Goal: Transaction & Acquisition: Purchase product/service

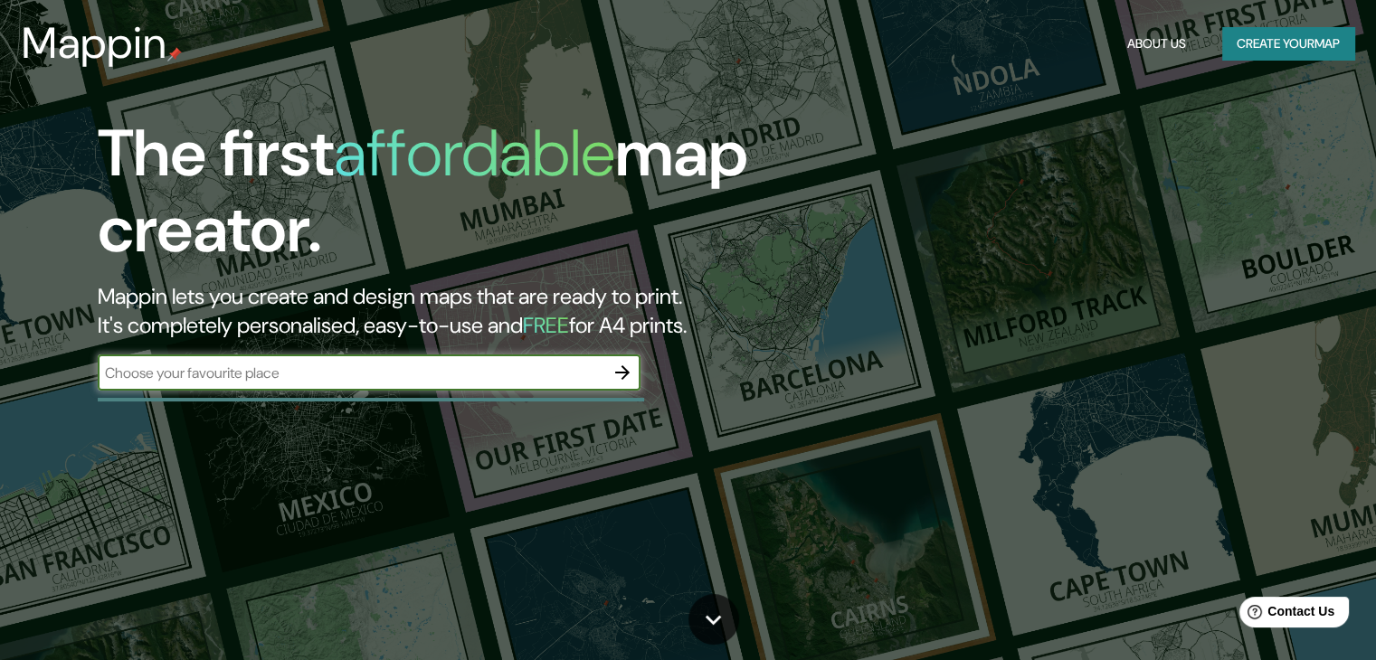
click at [260, 379] on input "text" at bounding box center [351, 373] width 507 height 21
click at [271, 372] on input "text" at bounding box center [351, 373] width 507 height 21
paste input "C. Santo Domingo de Guzmán, 27, Jesús, 46017 Valencia"
type input "C. Santo Domingo de Guzmán, 27, Jesús, 46017 Valencia"
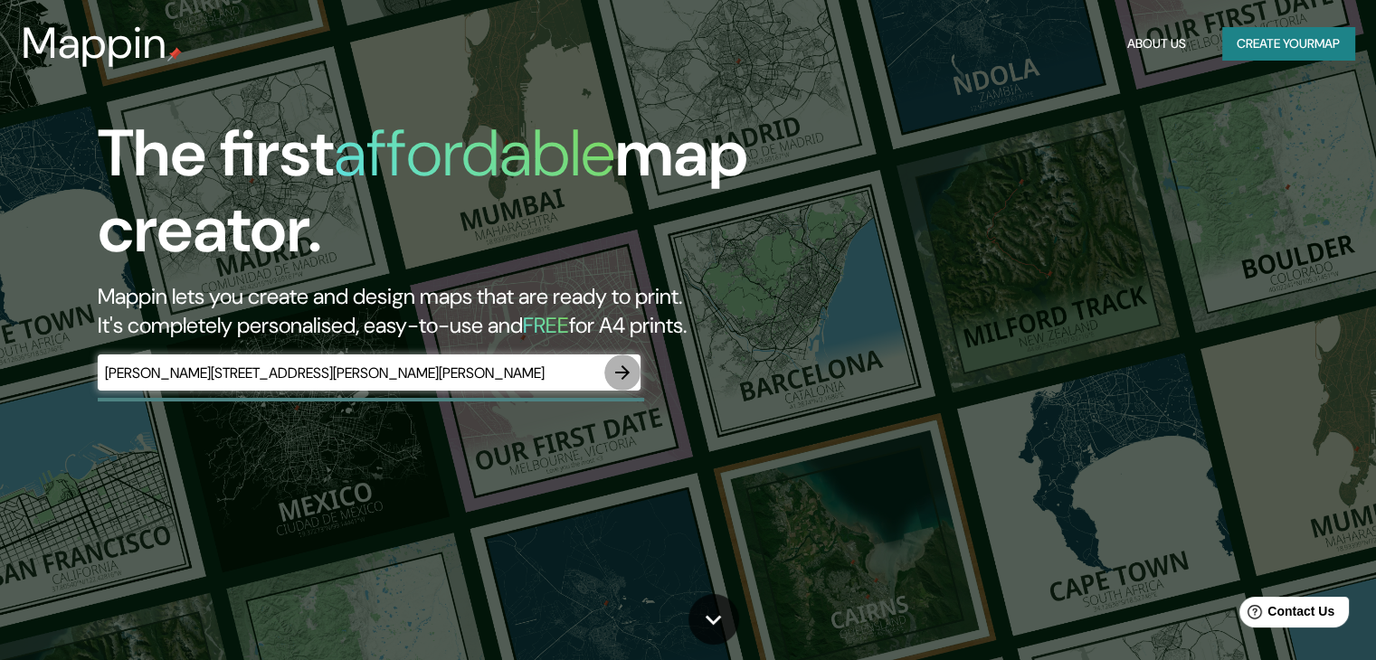
click at [626, 370] on icon "button" at bounding box center [622, 372] width 14 height 14
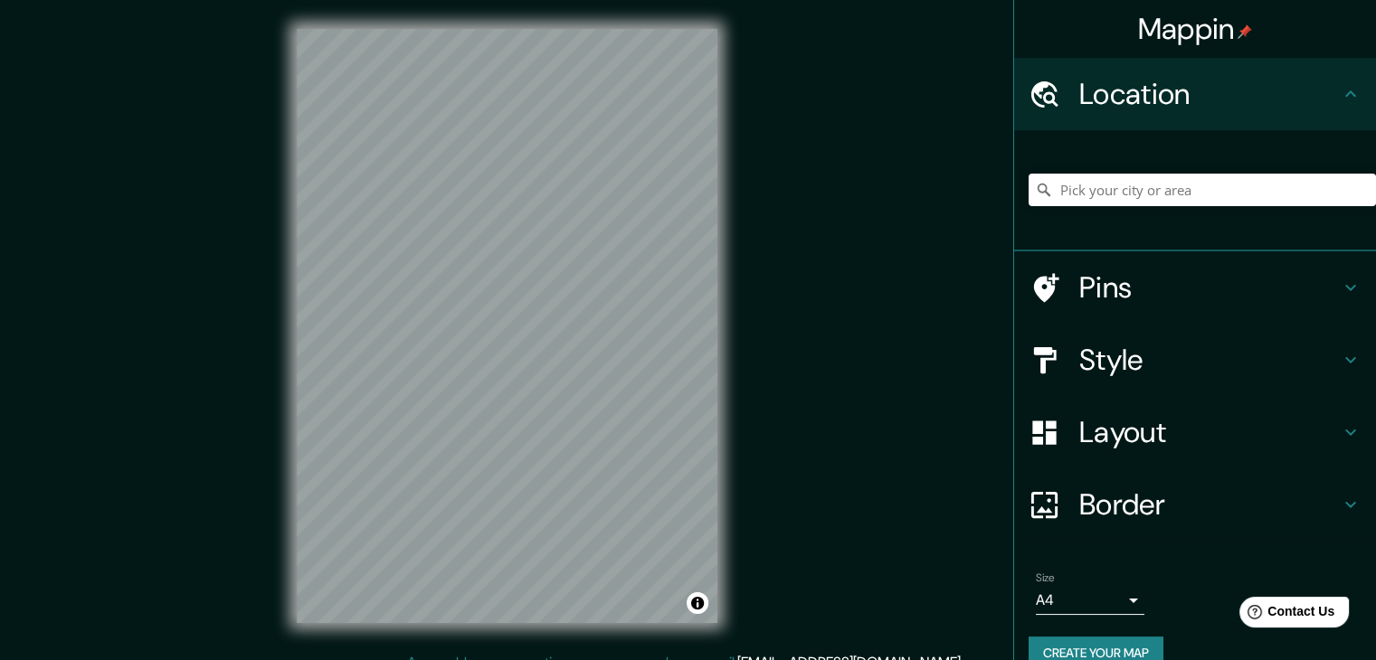
scroll to position [31, 0]
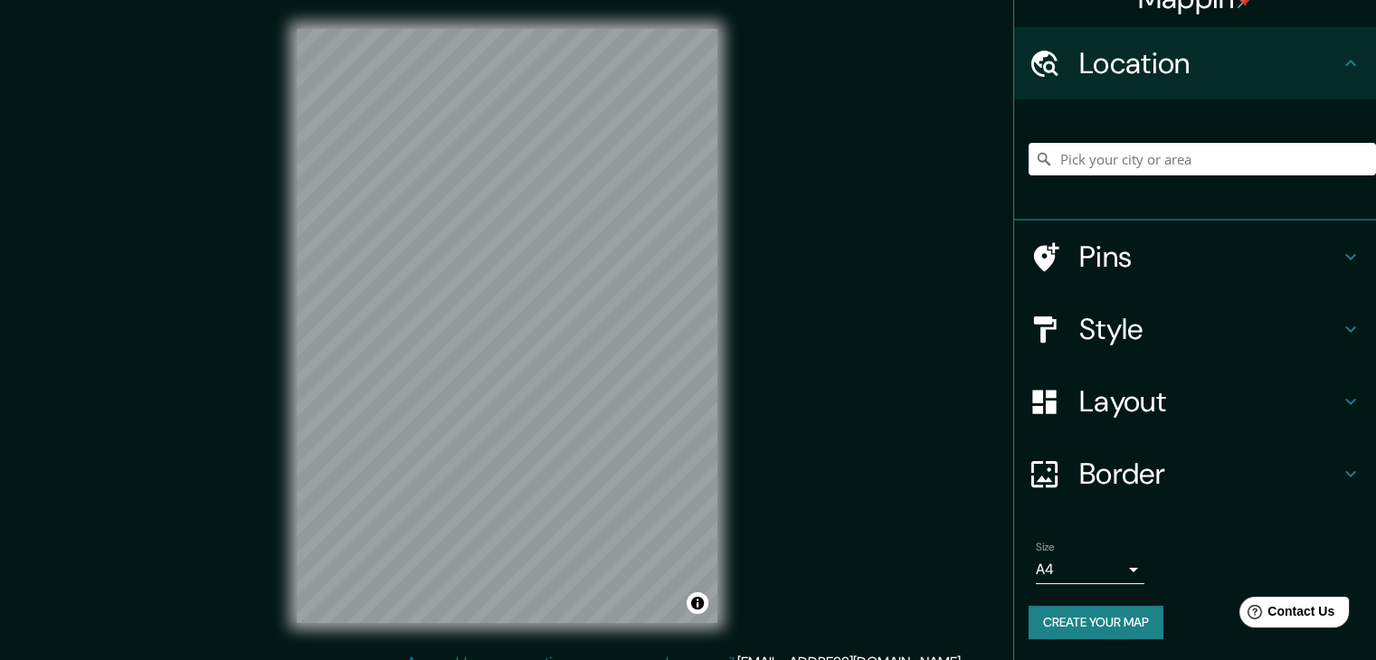
click at [1091, 562] on body "Mappin Location Pins Style Layout Border Choose a border. Hint : you can make l…" at bounding box center [688, 330] width 1376 height 660
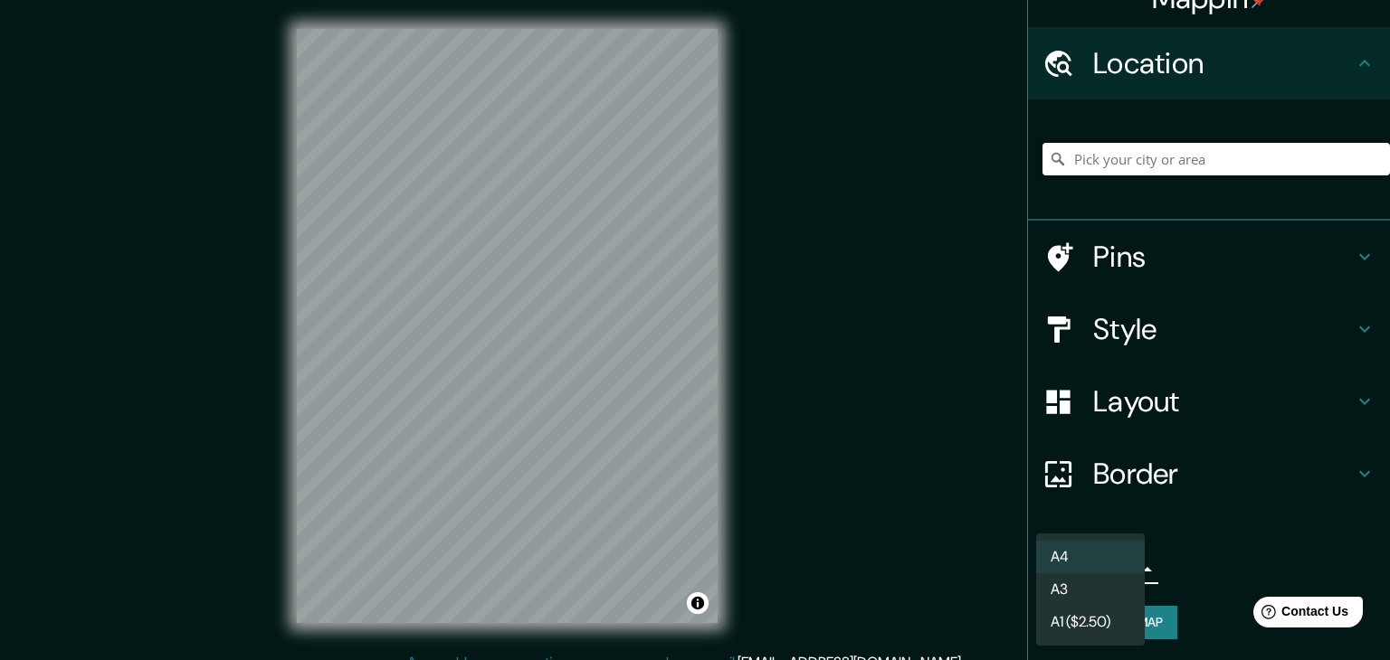
click at [1100, 584] on li "A3" at bounding box center [1090, 590] width 109 height 33
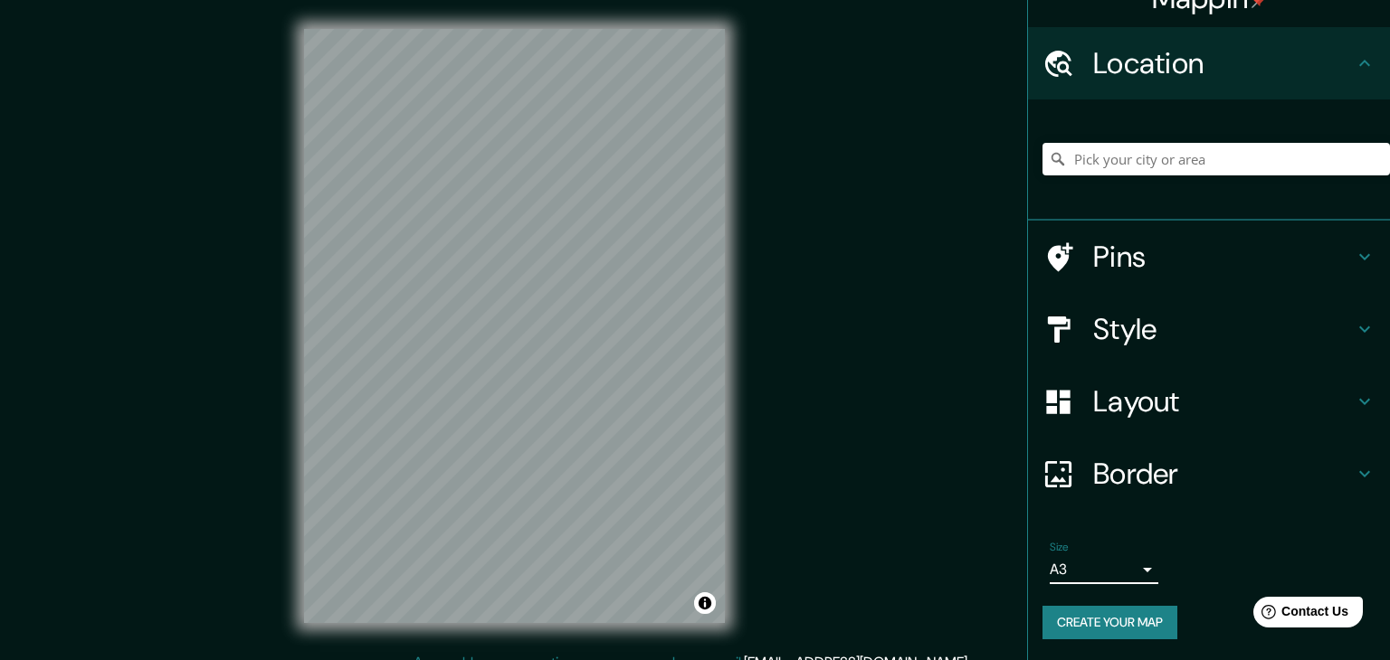
click at [1104, 569] on body "Mappin Location Pins Style Layout Border Choose a border. Hint : you can make l…" at bounding box center [695, 330] width 1390 height 660
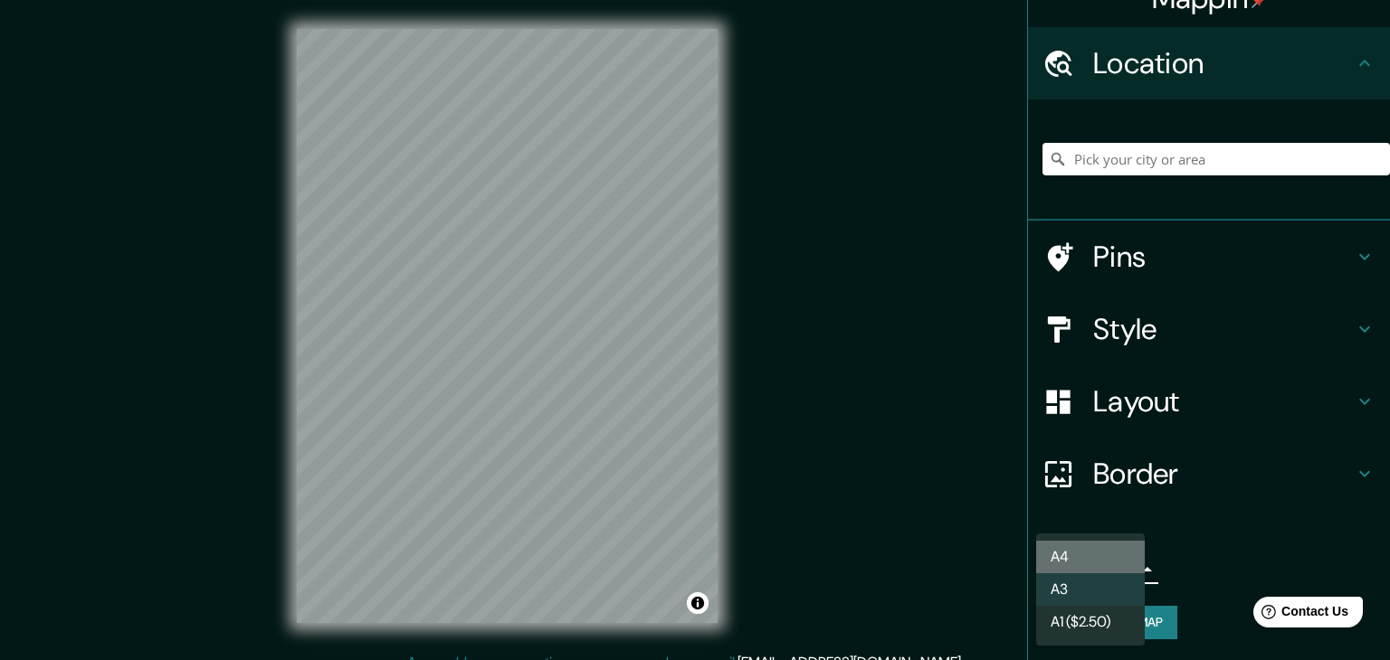
click at [1098, 557] on li "A4" at bounding box center [1090, 557] width 109 height 33
type input "single"
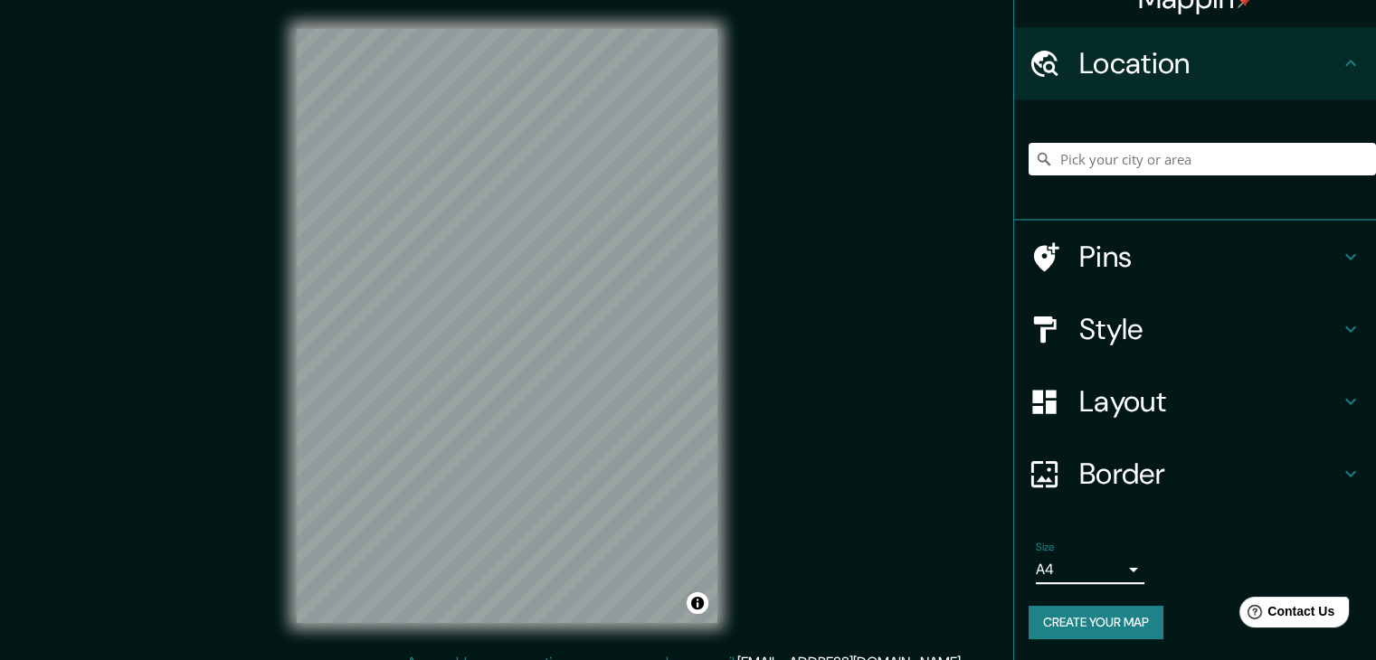
click at [1322, 340] on h4 "Style" at bounding box center [1209, 329] width 261 height 36
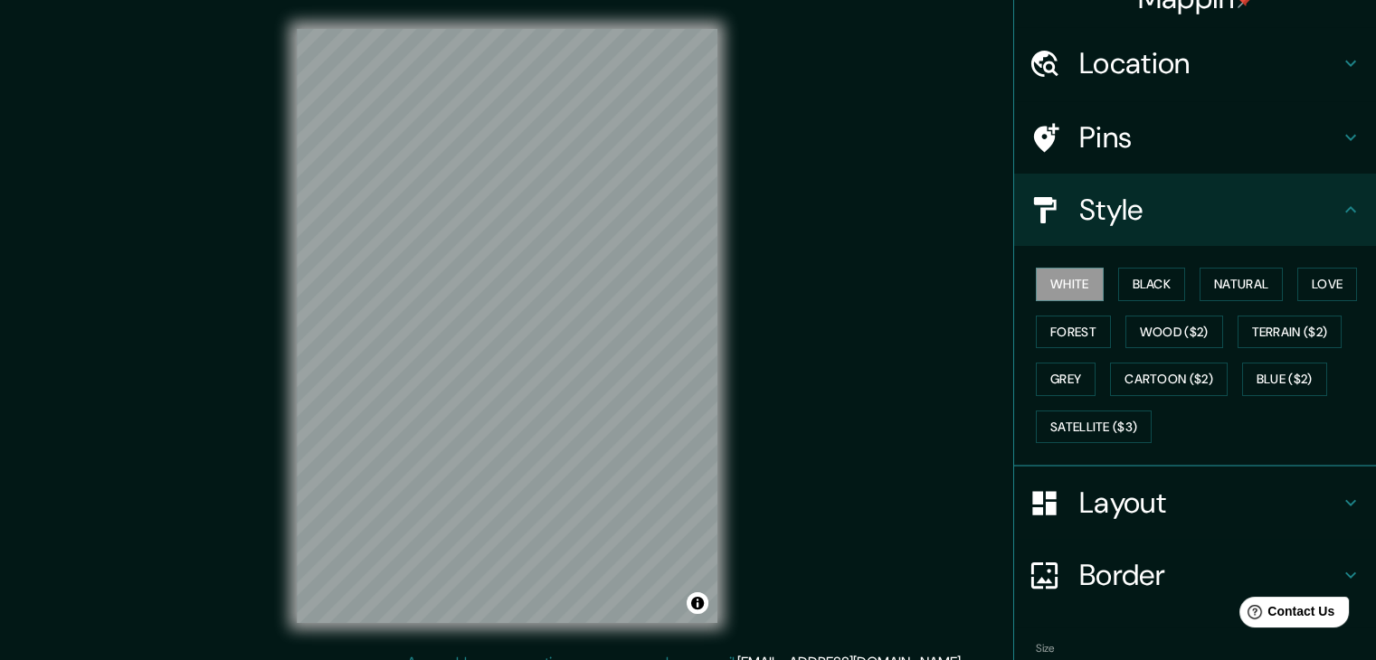
click at [1340, 216] on icon at bounding box center [1351, 210] width 22 height 22
click at [1127, 424] on button "Satellite ($3)" at bounding box center [1094, 427] width 116 height 33
click at [1340, 208] on icon at bounding box center [1351, 210] width 22 height 22
click at [1314, 495] on h4 "Layout" at bounding box center [1209, 503] width 261 height 36
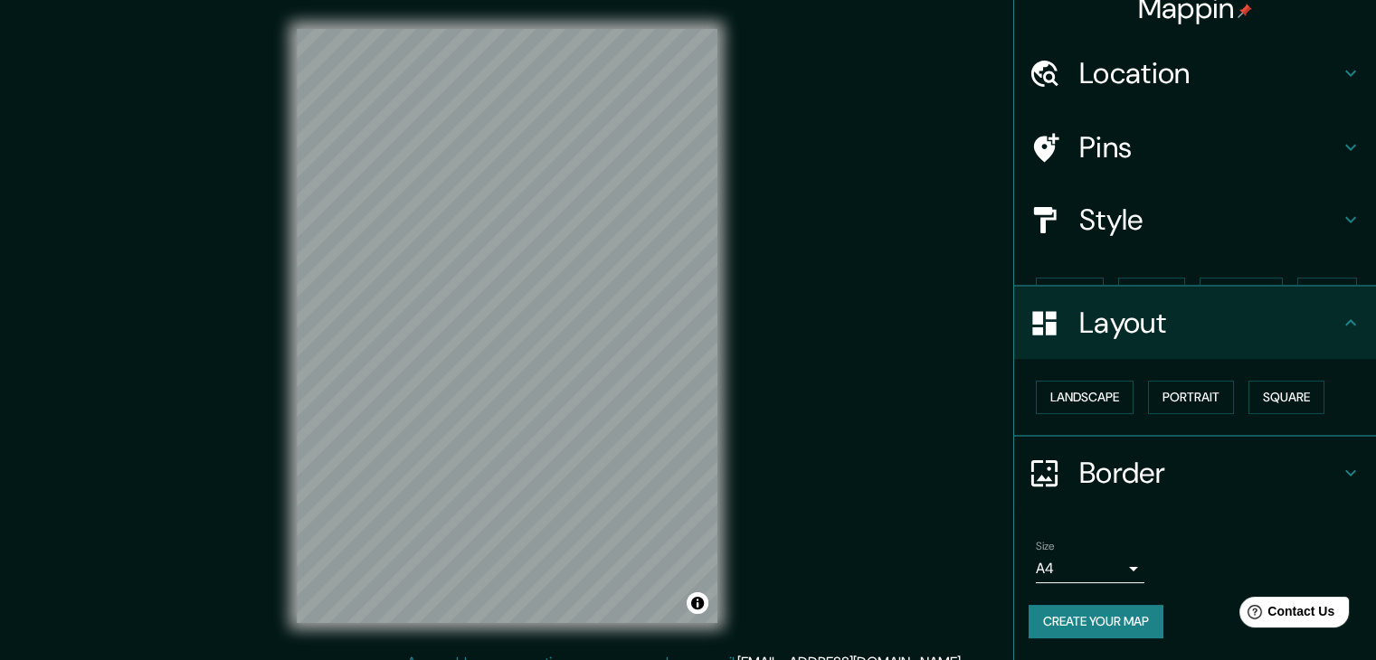
scroll to position [0, 0]
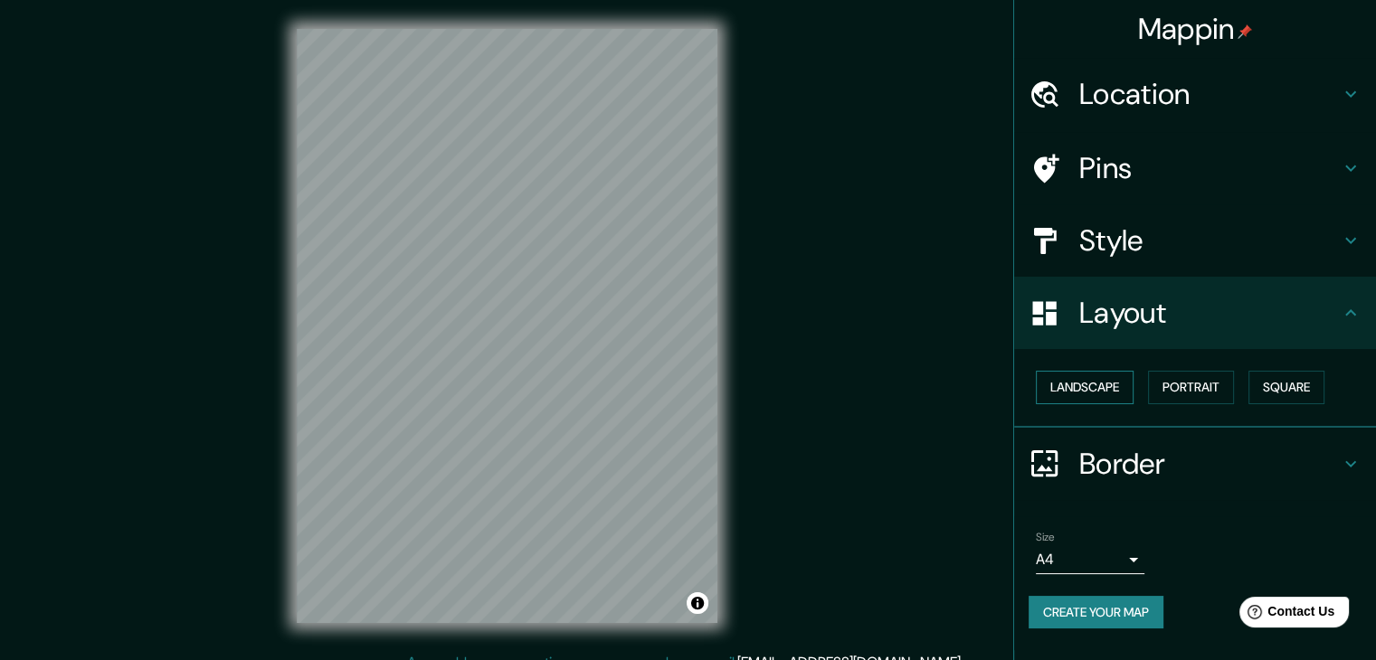
click at [1128, 378] on button "Landscape" at bounding box center [1085, 387] width 98 height 33
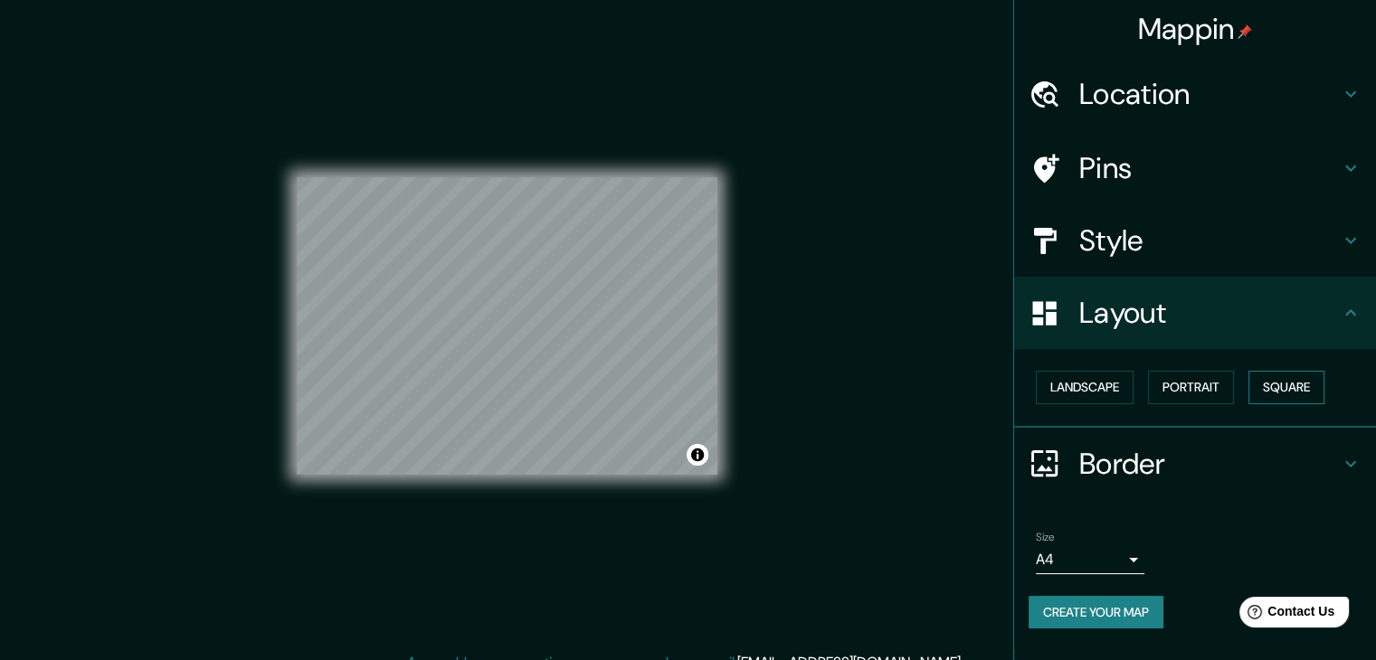
click at [1304, 381] on button "Square" at bounding box center [1286, 387] width 76 height 33
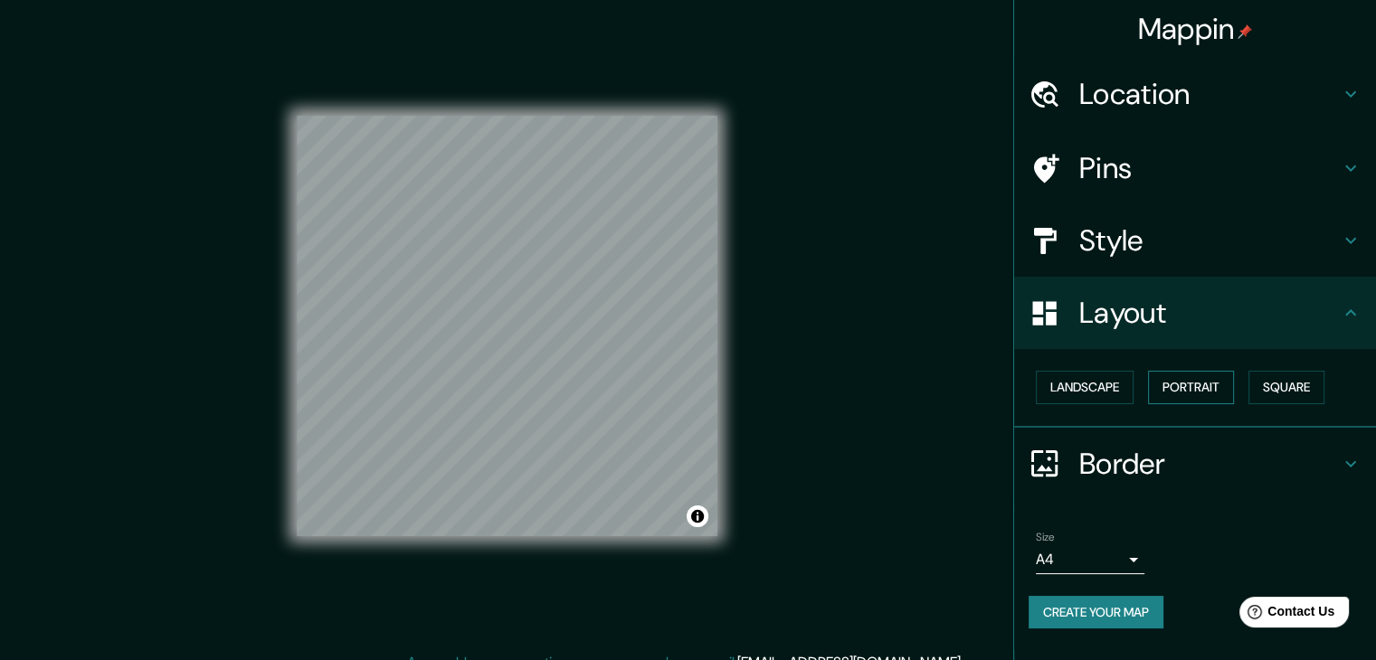
click at [1207, 393] on button "Portrait" at bounding box center [1191, 387] width 86 height 33
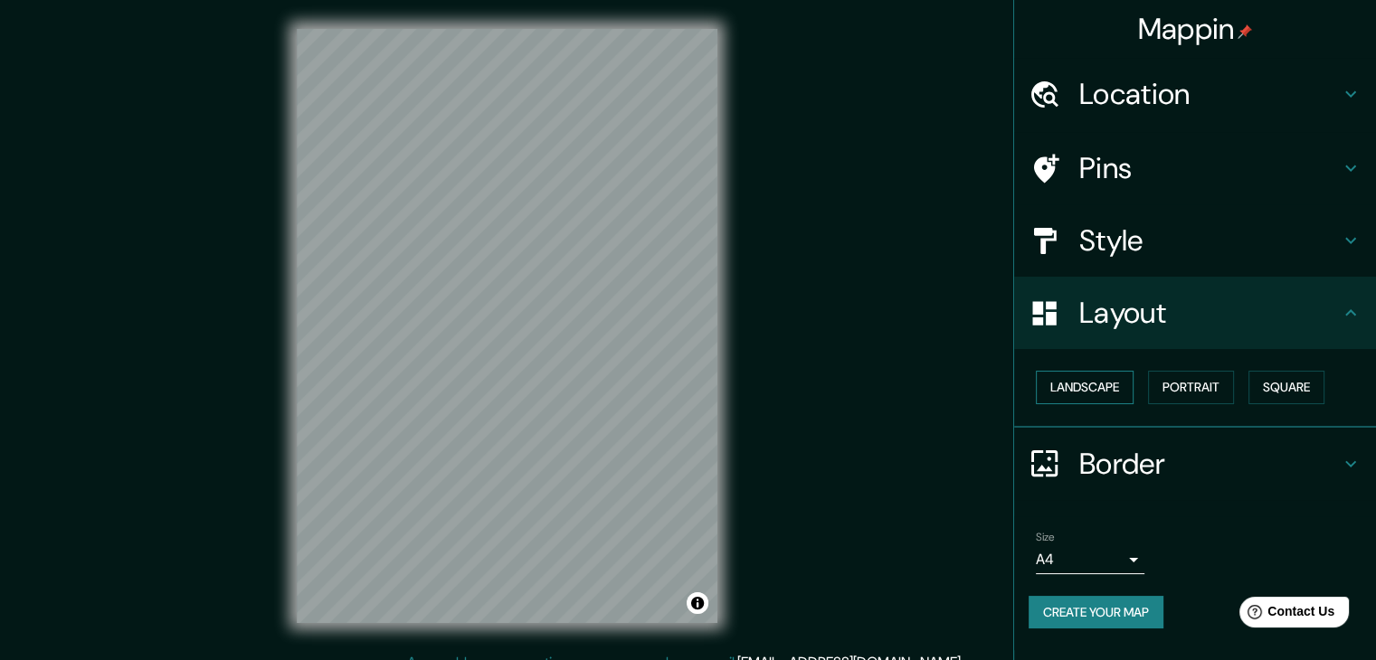
click at [1117, 376] on button "Landscape" at bounding box center [1085, 387] width 98 height 33
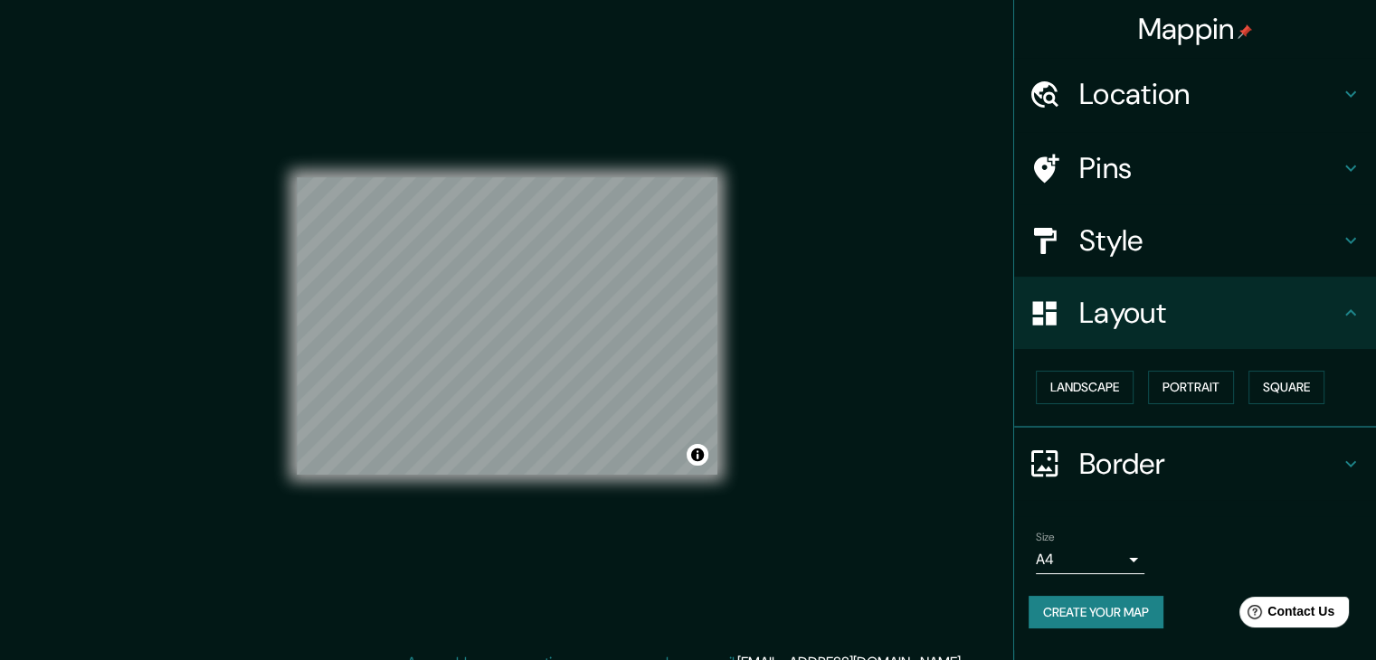
click at [1325, 307] on h4 "Layout" at bounding box center [1209, 313] width 261 height 36
click at [1203, 387] on button "Portrait" at bounding box center [1191, 387] width 86 height 33
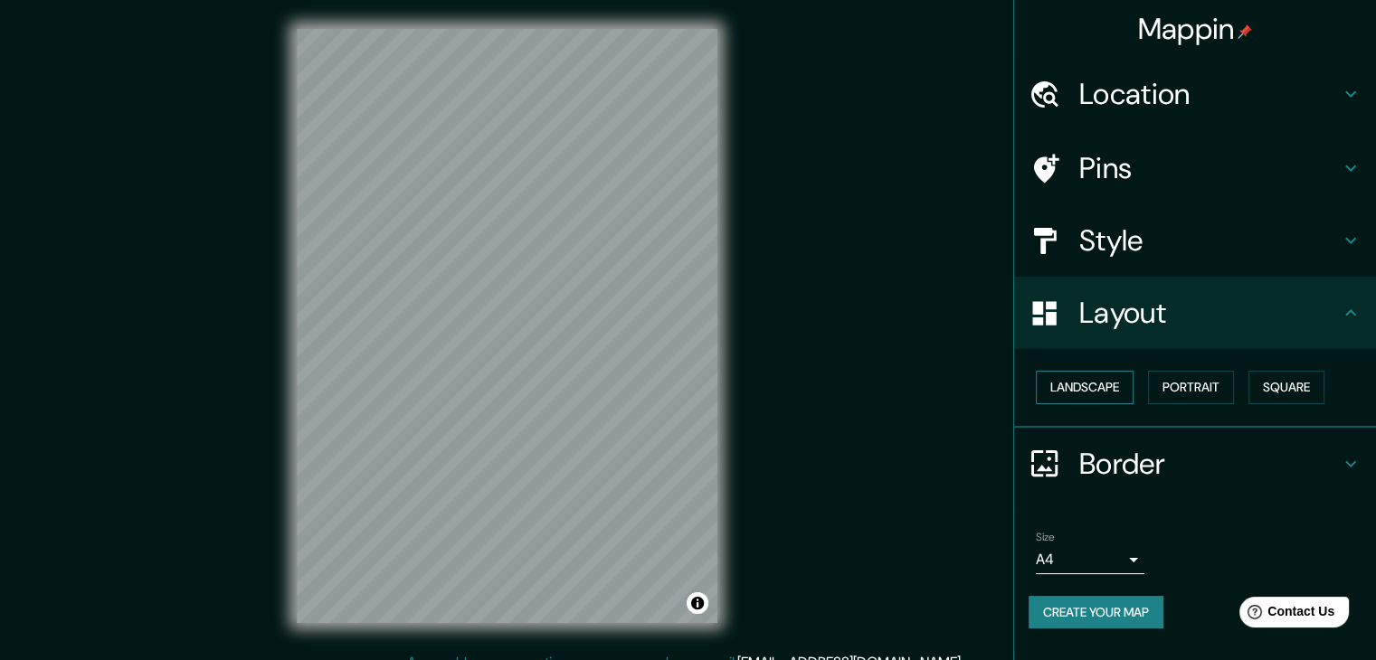
click at [1095, 384] on button "Landscape" at bounding box center [1085, 387] width 98 height 33
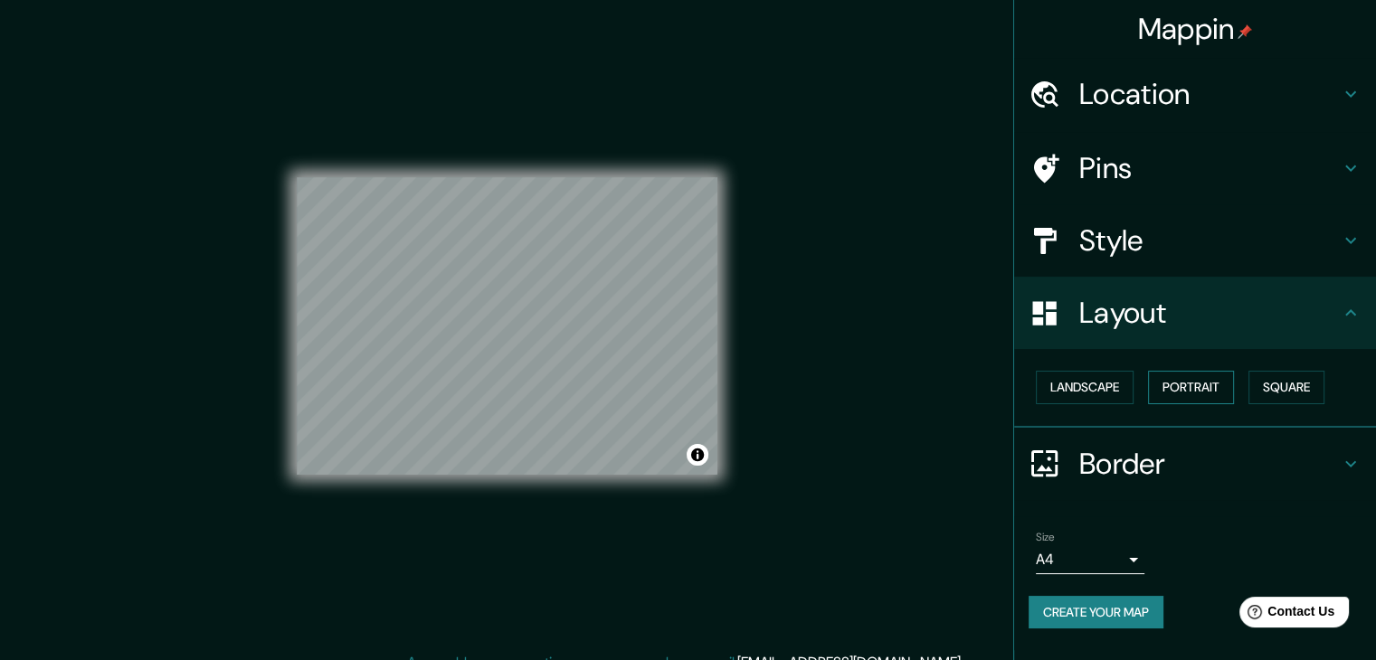
click at [1201, 389] on button "Portrait" at bounding box center [1191, 387] width 86 height 33
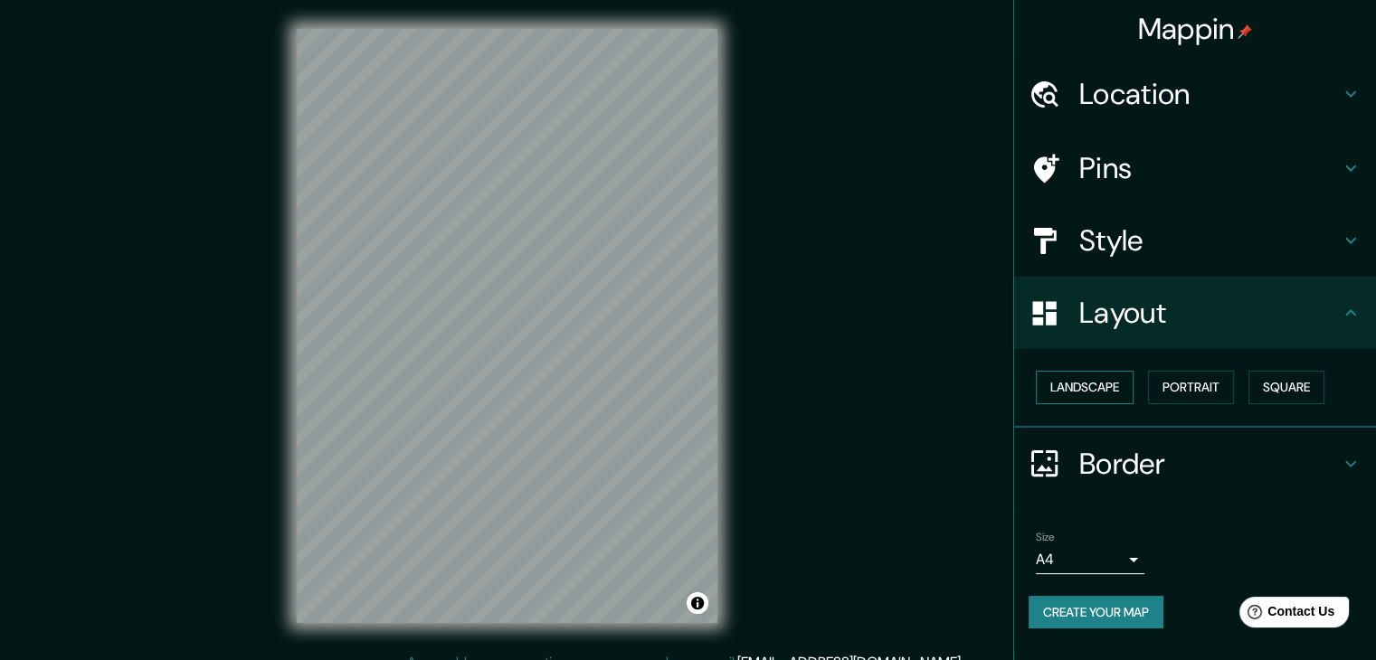
click at [1096, 378] on button "Landscape" at bounding box center [1085, 387] width 98 height 33
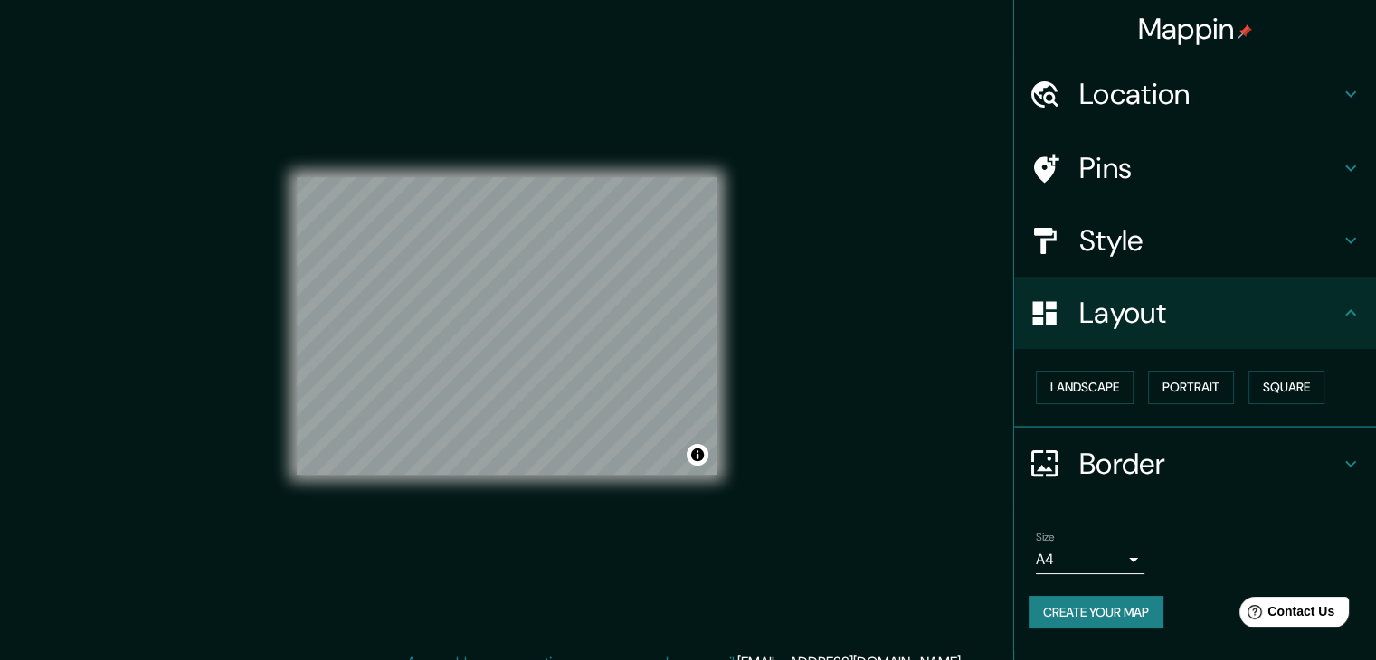
click at [1222, 168] on h4 "Pins" at bounding box center [1209, 168] width 261 height 36
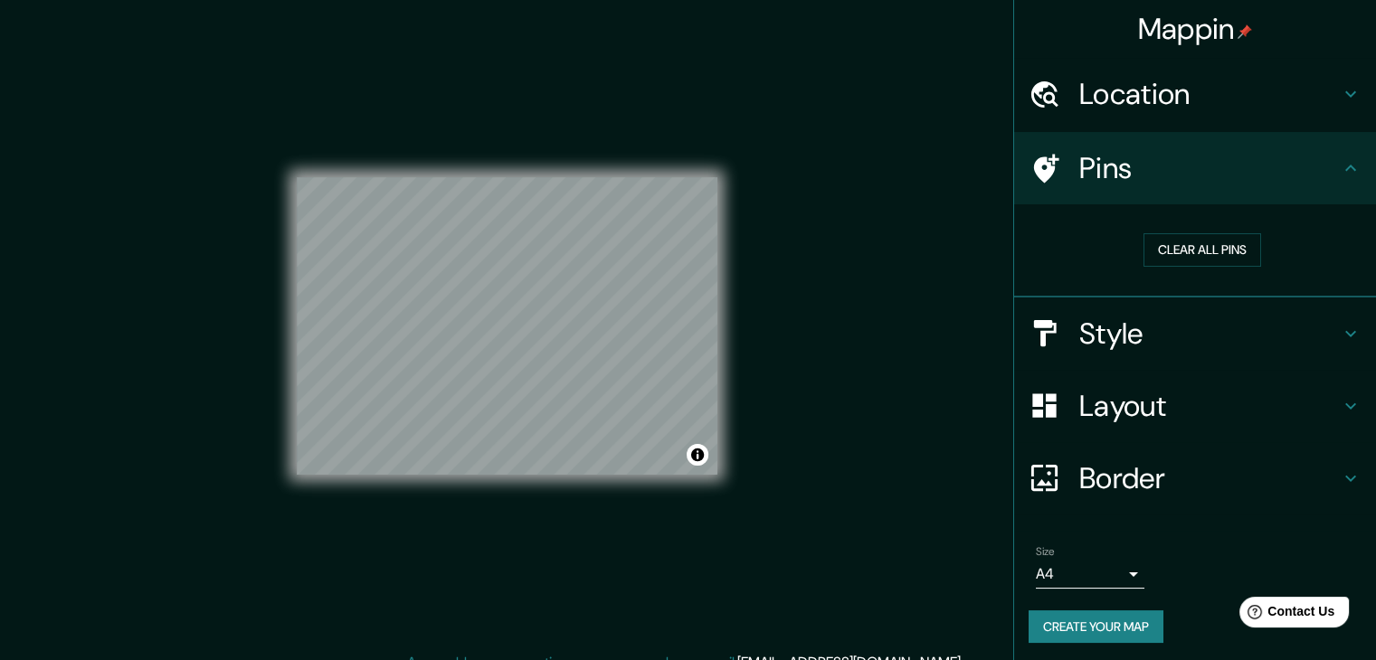
click at [1222, 168] on h4 "Pins" at bounding box center [1209, 168] width 261 height 36
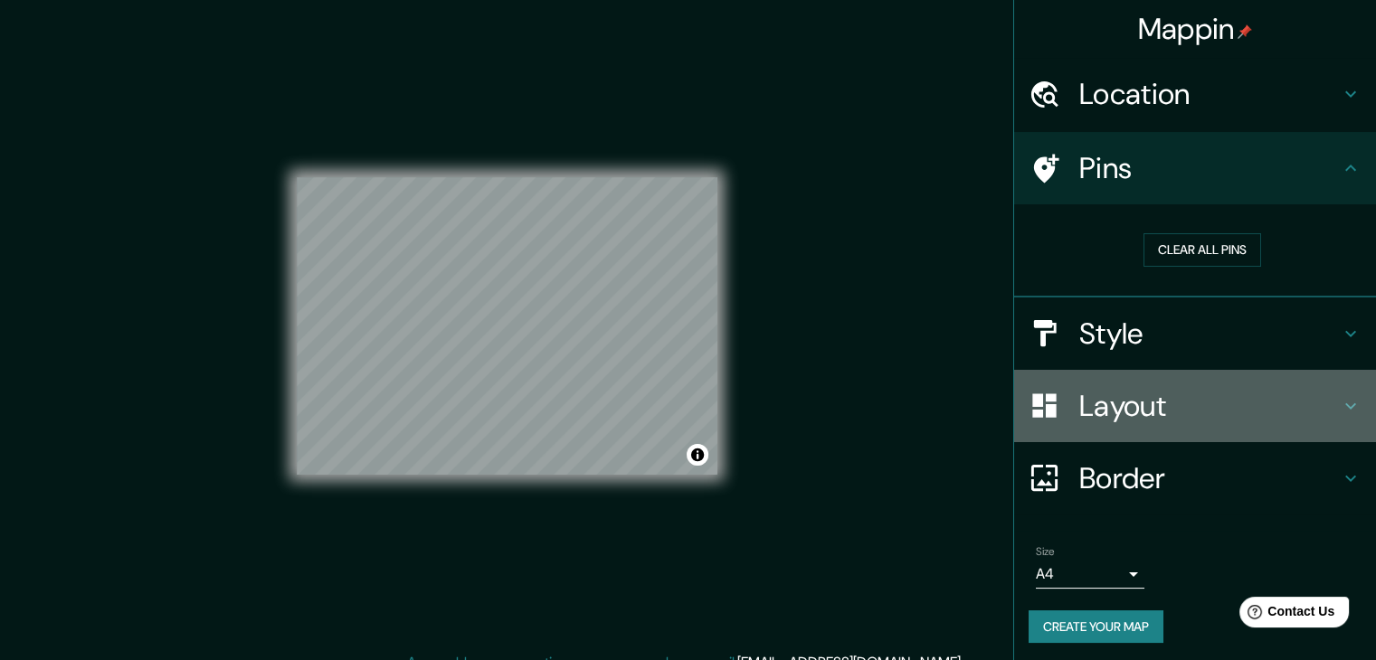
click at [1139, 370] on div "Layout" at bounding box center [1195, 406] width 362 height 72
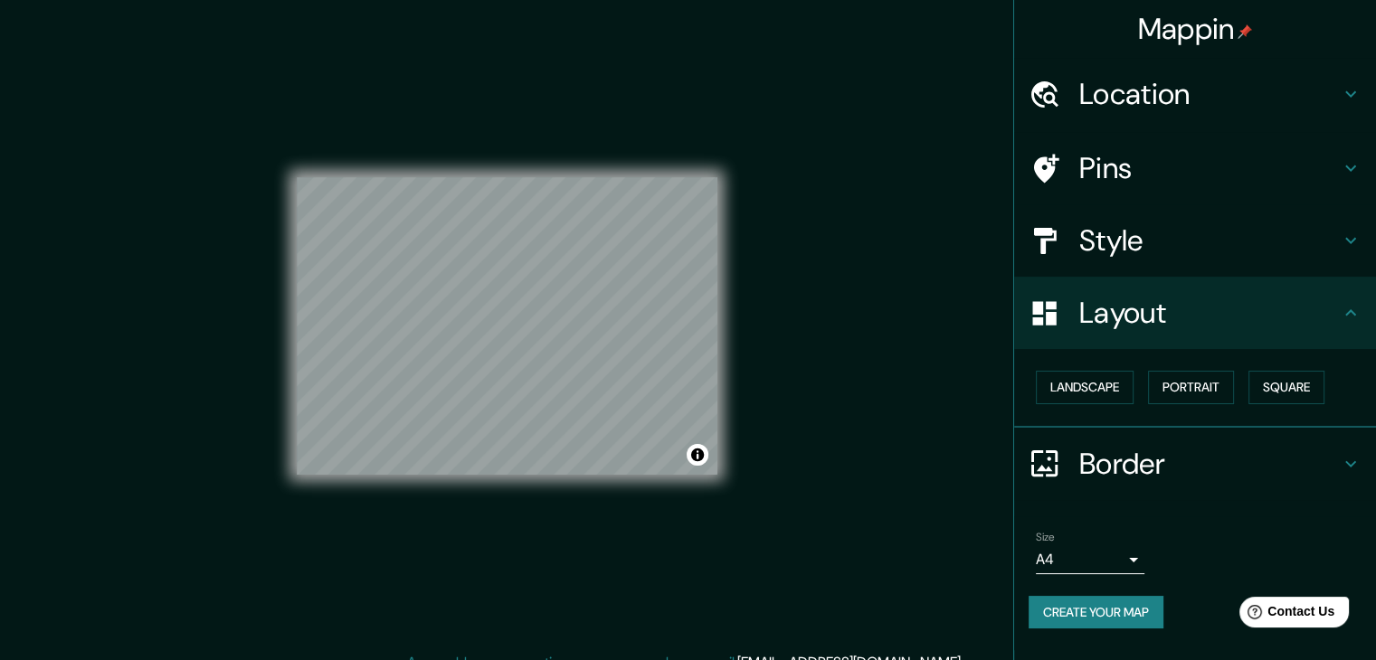
click at [1162, 269] on div "Style" at bounding box center [1195, 240] width 362 height 72
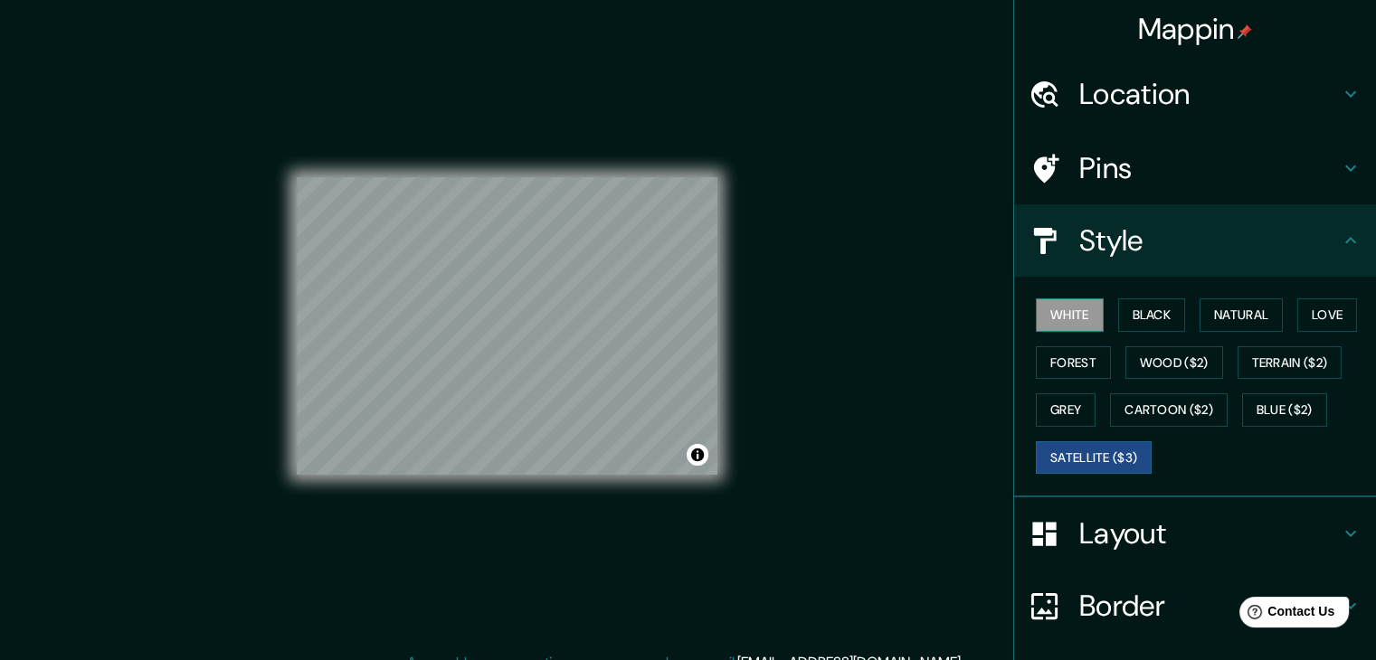
click at [1059, 322] on button "White" at bounding box center [1070, 315] width 68 height 33
click at [1136, 314] on button "Black" at bounding box center [1152, 315] width 68 height 33
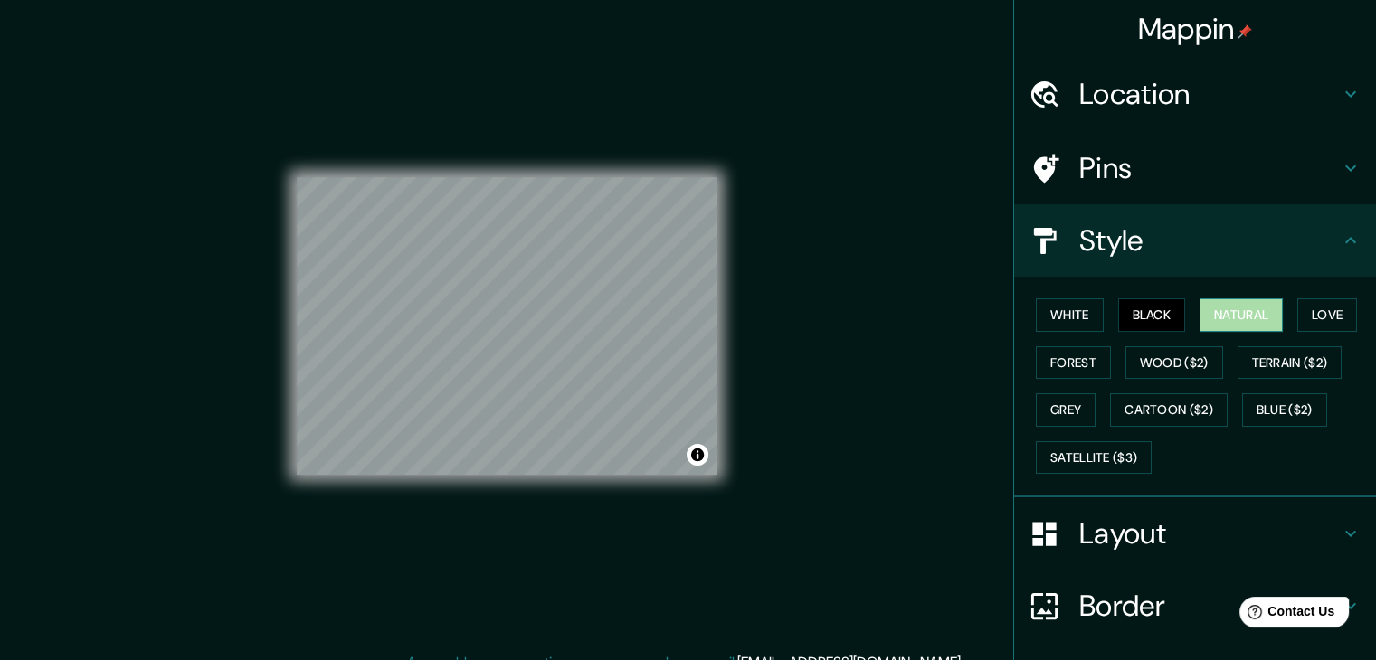
click at [1231, 322] on button "Natural" at bounding box center [1241, 315] width 83 height 33
click at [1305, 311] on button "Love" at bounding box center [1327, 315] width 60 height 33
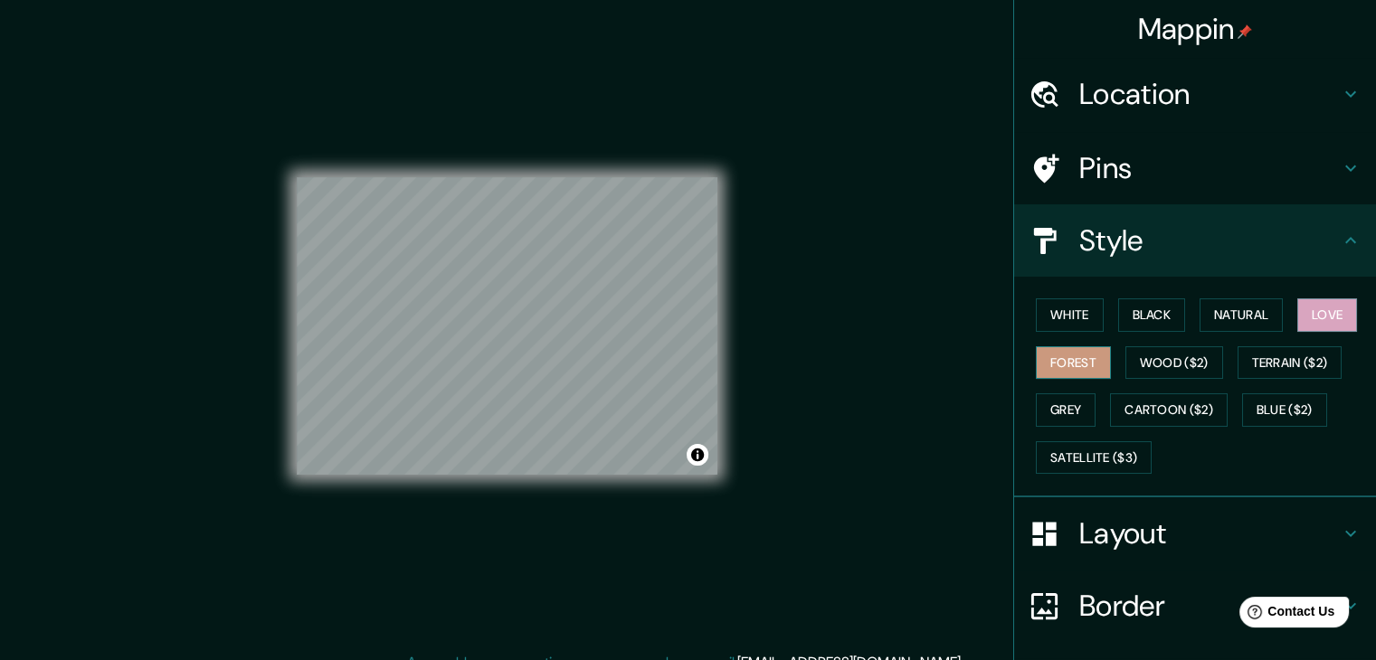
click at [1057, 367] on button "Forest" at bounding box center [1073, 362] width 75 height 33
click at [1150, 377] on button "Wood ($2)" at bounding box center [1174, 362] width 98 height 33
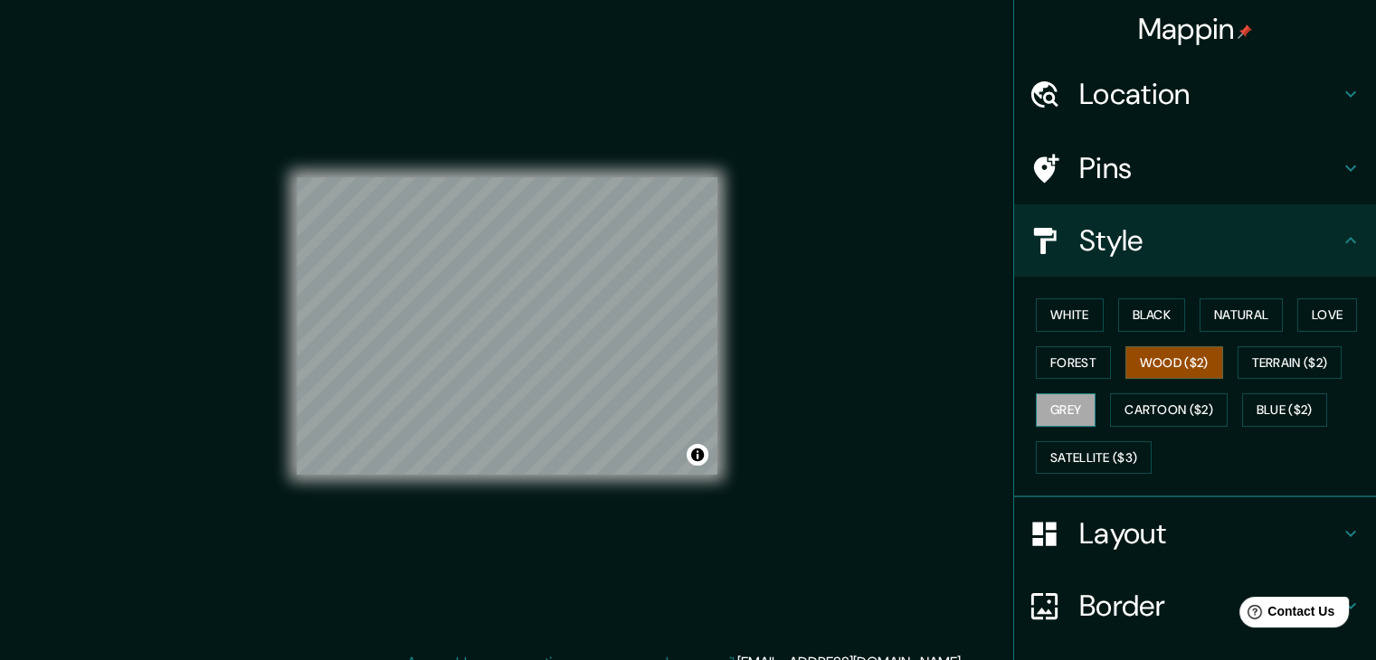
click at [1043, 417] on button "Grey" at bounding box center [1066, 410] width 60 height 33
click at [1256, 367] on button "Terrain ($2)" at bounding box center [1290, 362] width 105 height 33
click at [1185, 355] on button "Wood ($2)" at bounding box center [1174, 362] width 98 height 33
click at [1049, 403] on button "Grey" at bounding box center [1066, 410] width 60 height 33
click at [1140, 406] on button "Cartoon ($2)" at bounding box center [1169, 410] width 118 height 33
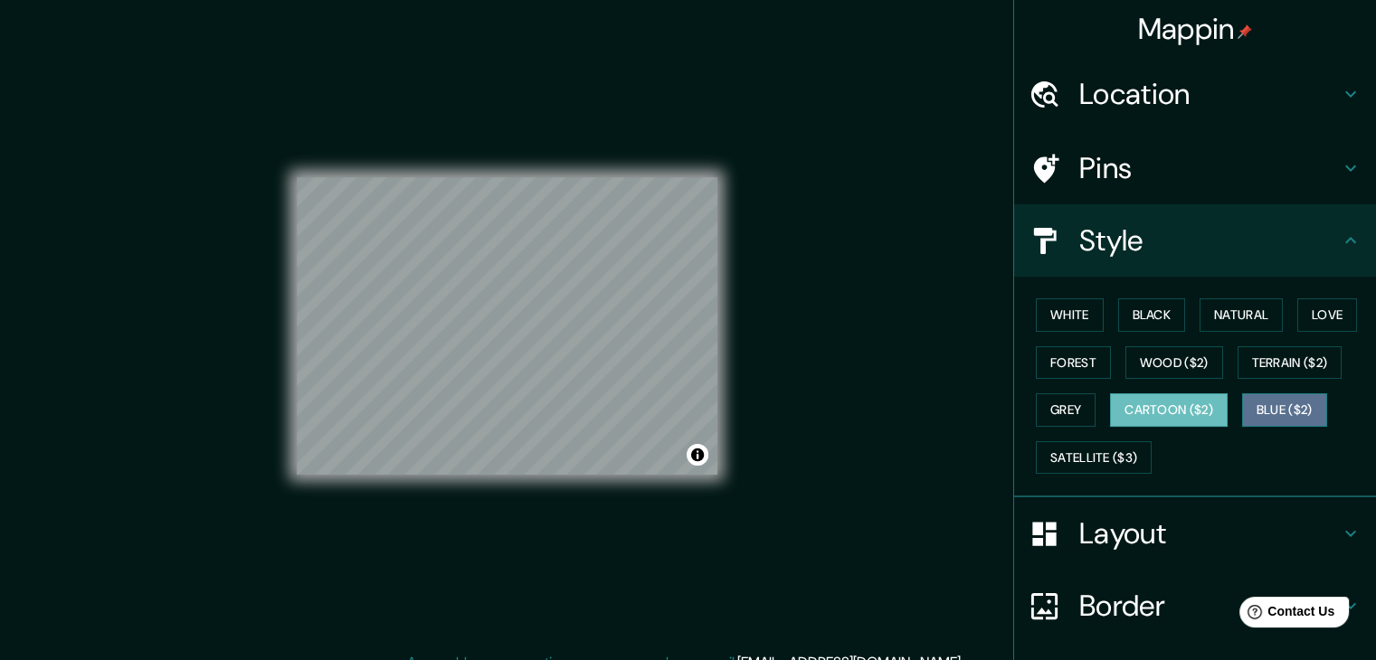
click at [1281, 408] on button "Blue ($2)" at bounding box center [1284, 410] width 85 height 33
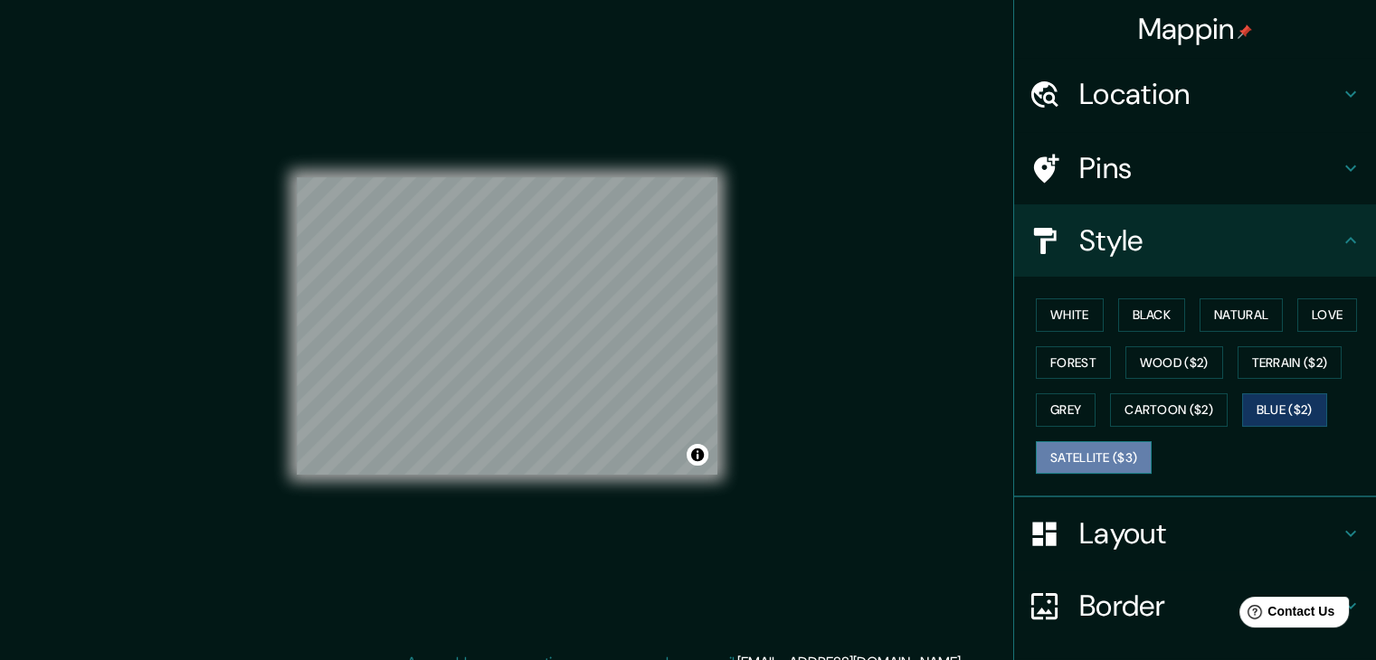
click at [1092, 459] on button "Satellite ($3)" at bounding box center [1094, 457] width 116 height 33
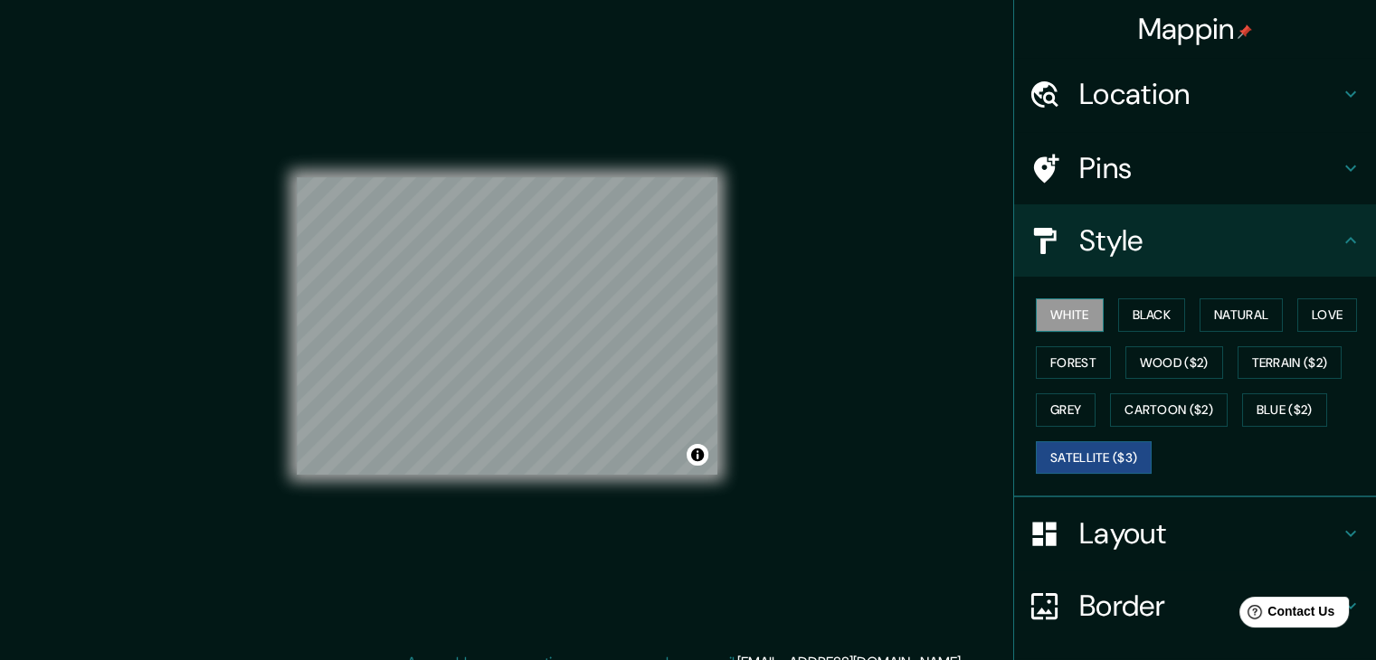
click at [1049, 314] on button "White" at bounding box center [1070, 315] width 68 height 33
click at [1245, 299] on button "Natural" at bounding box center [1241, 315] width 83 height 33
click at [1049, 308] on button "White" at bounding box center [1070, 315] width 68 height 33
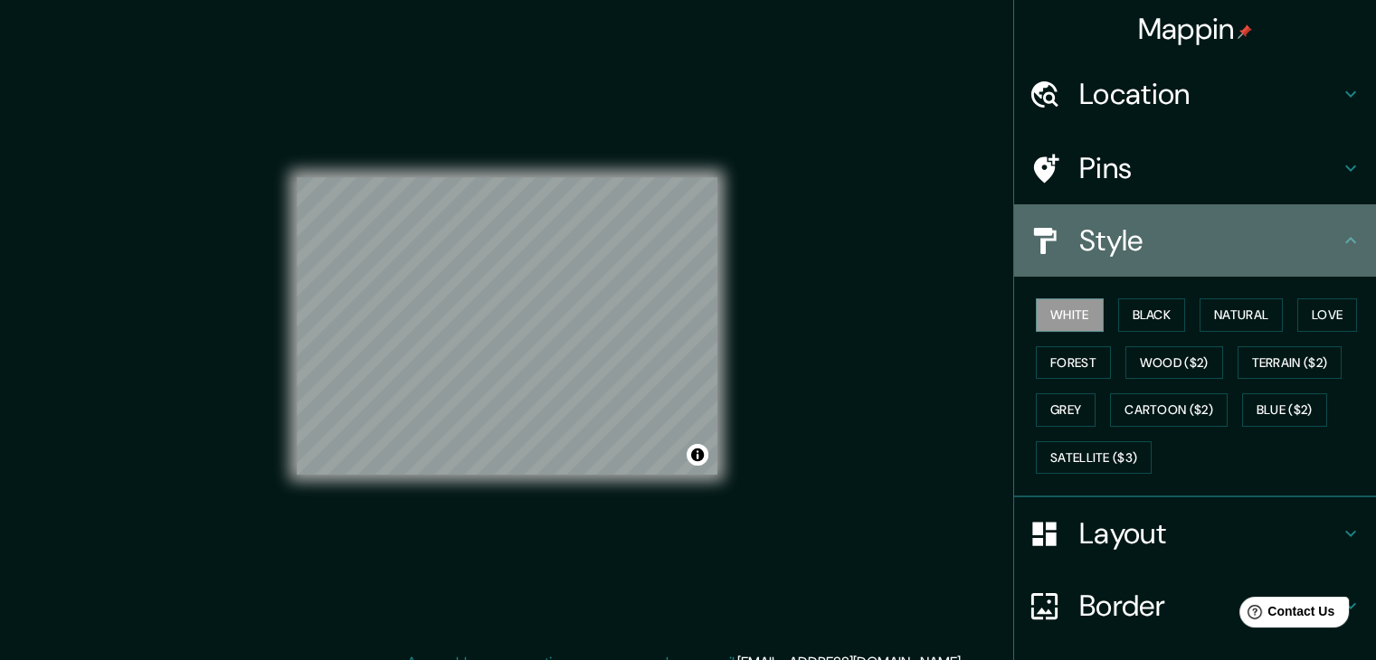
click at [1198, 255] on h4 "Style" at bounding box center [1209, 241] width 261 height 36
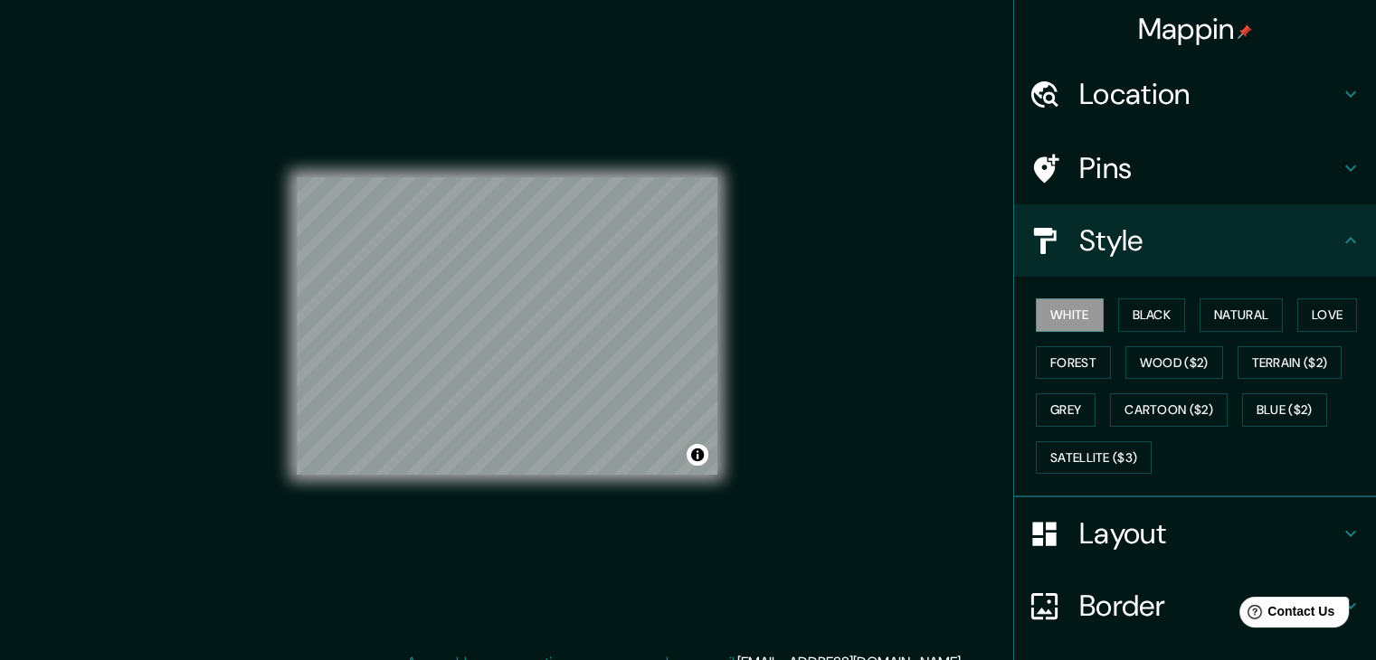
click at [1151, 246] on h4 "Style" at bounding box center [1209, 241] width 261 height 36
click at [1345, 240] on icon at bounding box center [1350, 240] width 11 height 6
click at [1153, 583] on div "Border" at bounding box center [1195, 606] width 362 height 72
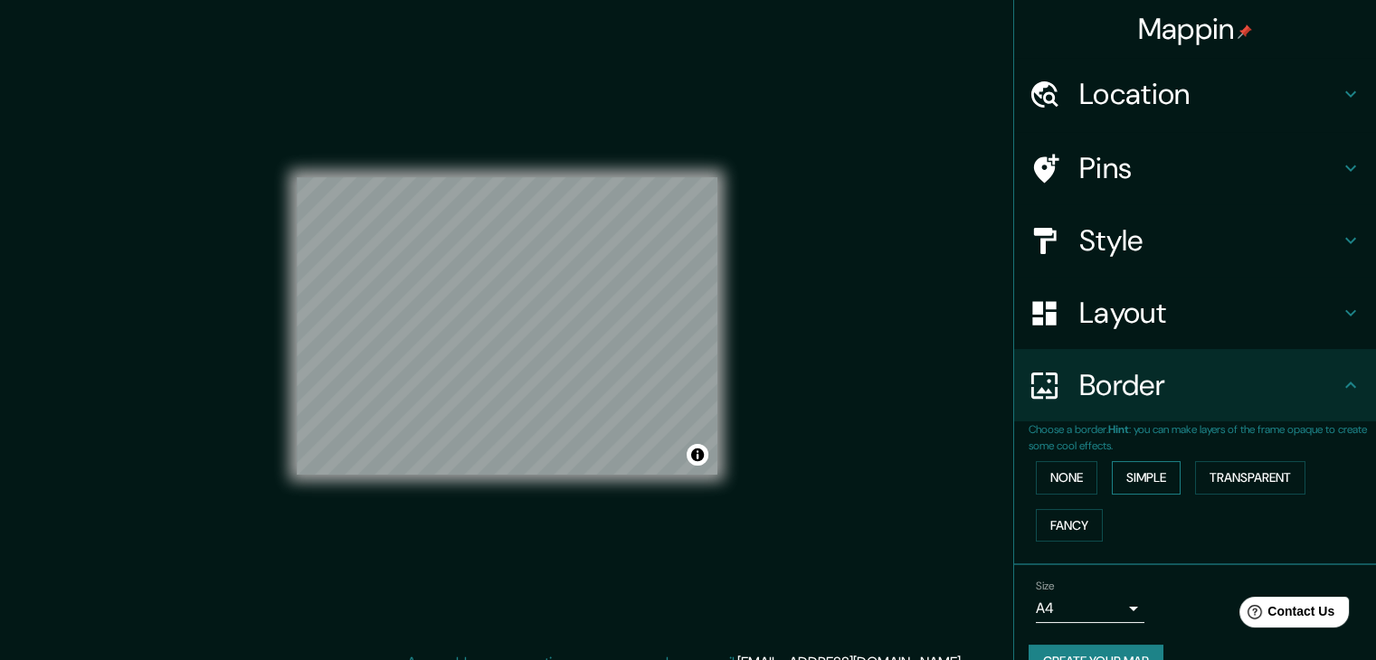
scroll to position [38, 0]
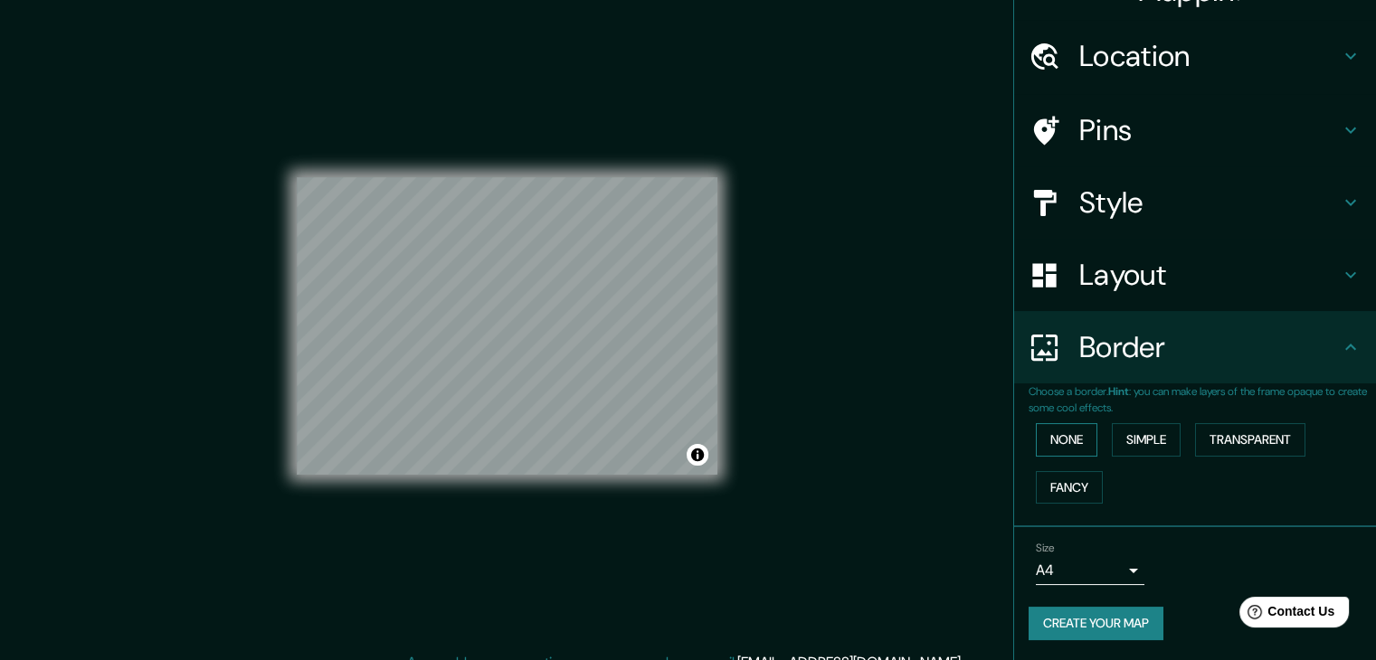
click at [1053, 442] on button "None" at bounding box center [1067, 439] width 62 height 33
click at [1115, 427] on button "Simple" at bounding box center [1146, 439] width 69 height 33
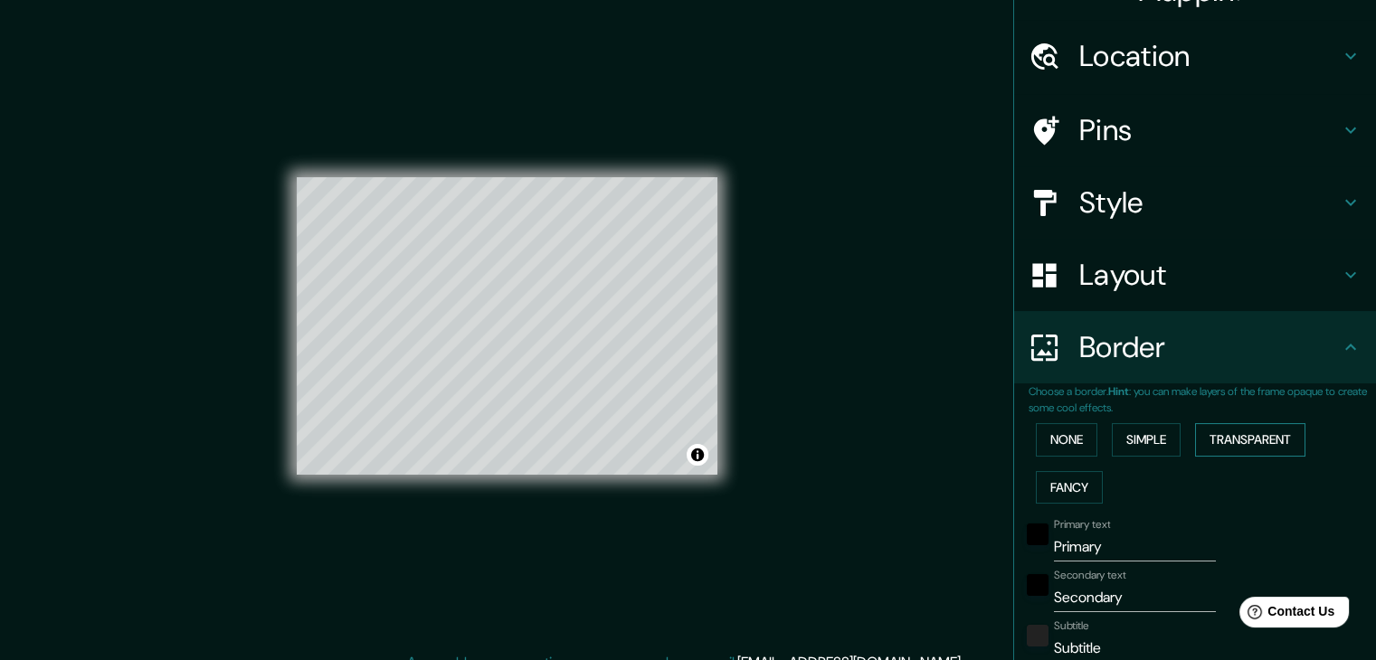
click at [1207, 443] on button "Transparent" at bounding box center [1250, 439] width 110 height 33
click at [1058, 439] on button "None" at bounding box center [1067, 439] width 62 height 33
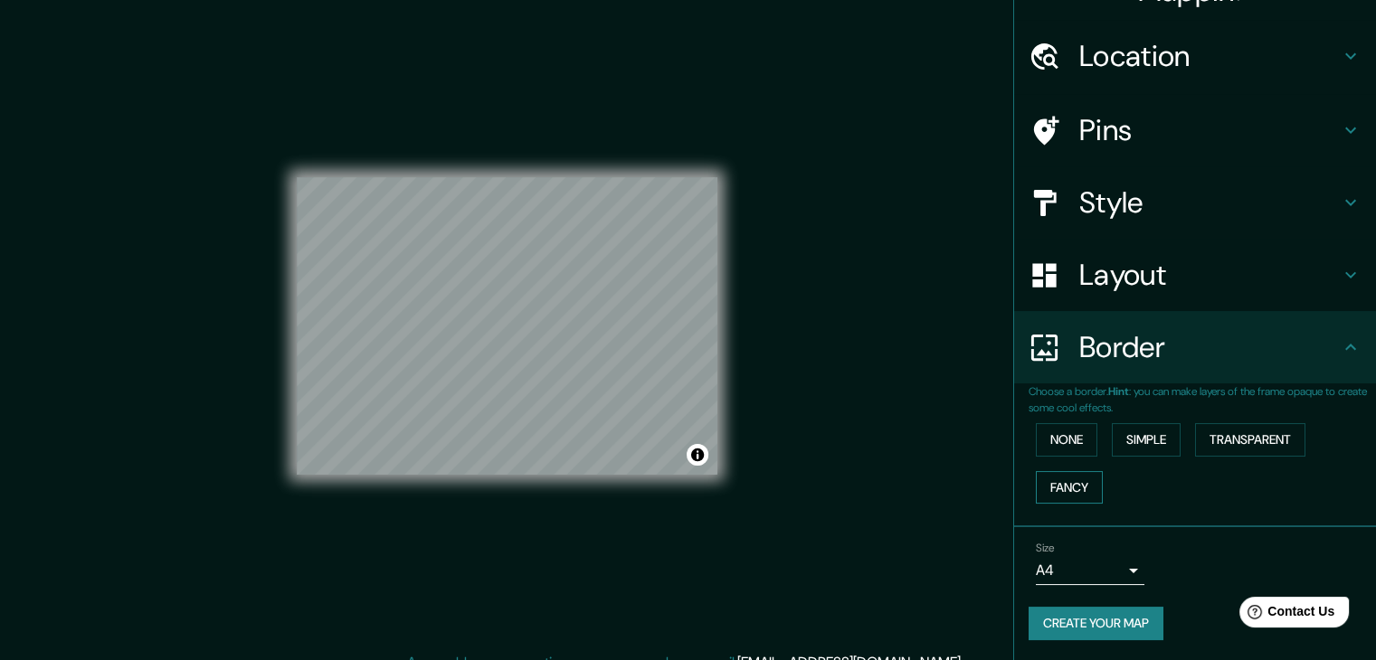
click at [1055, 475] on button "Fancy" at bounding box center [1069, 487] width 67 height 33
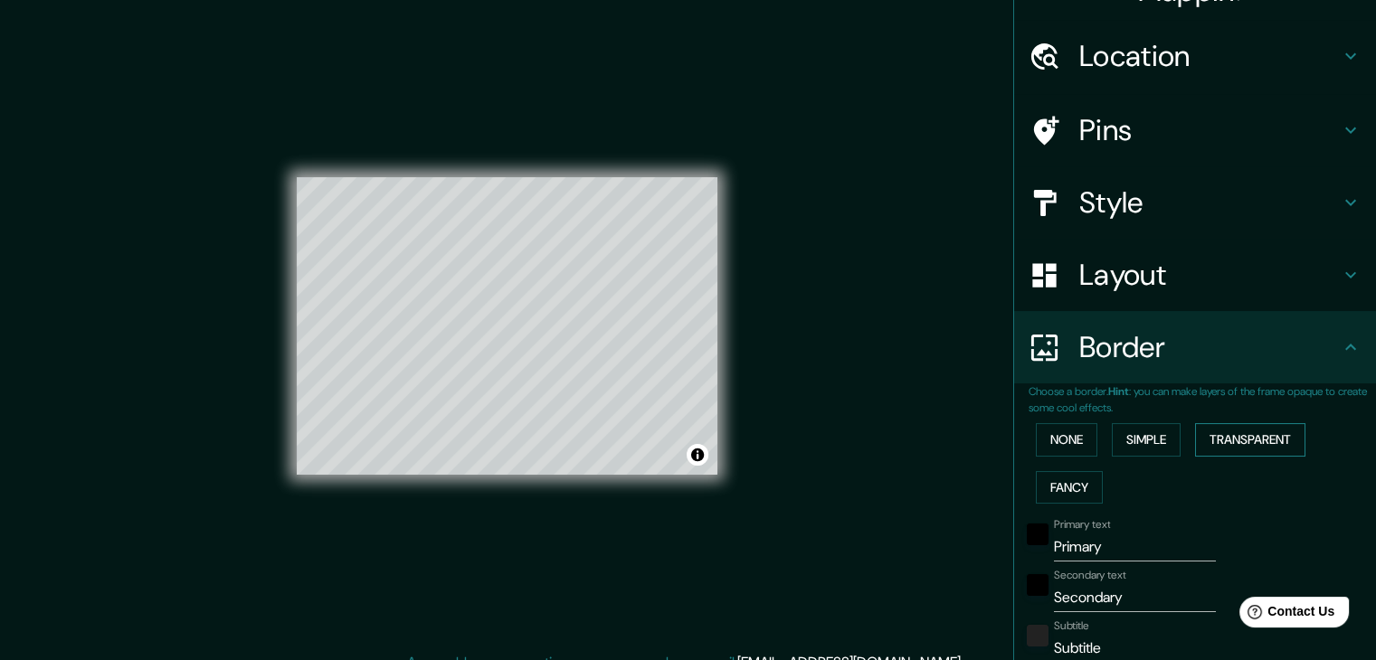
click at [1211, 437] on button "Transparent" at bounding box center [1250, 439] width 110 height 33
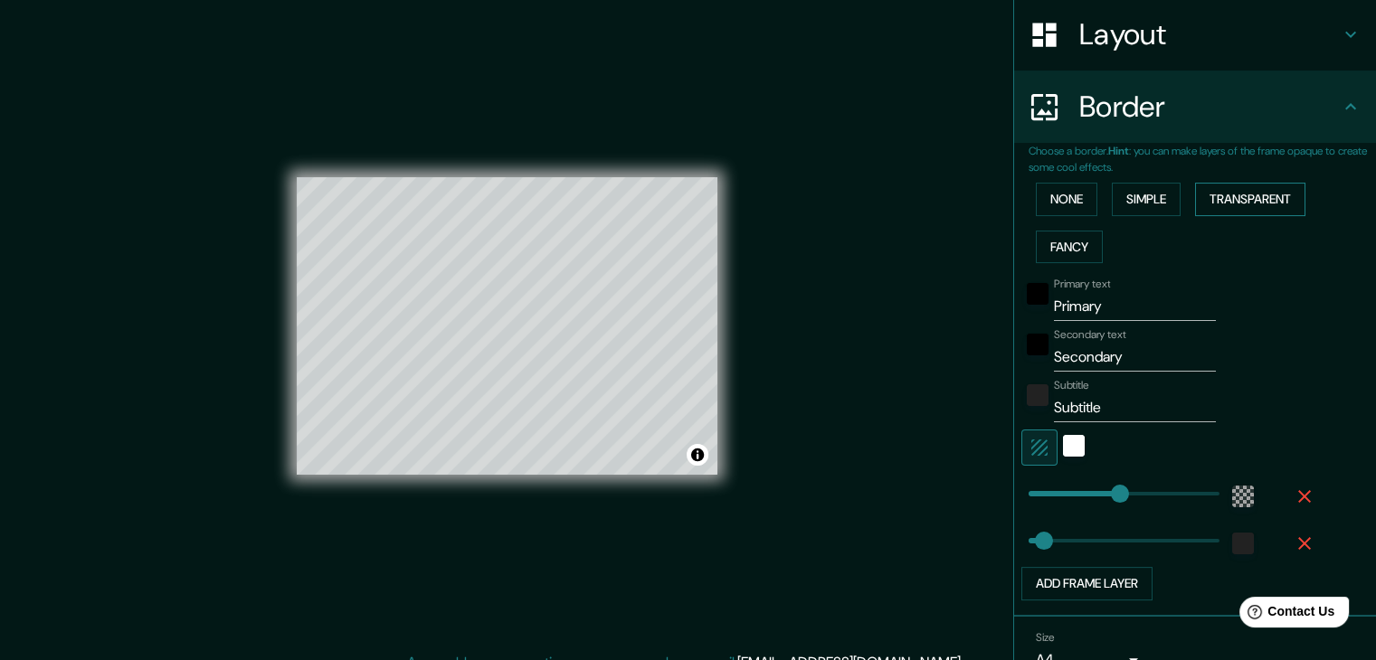
scroll to position [287, 0]
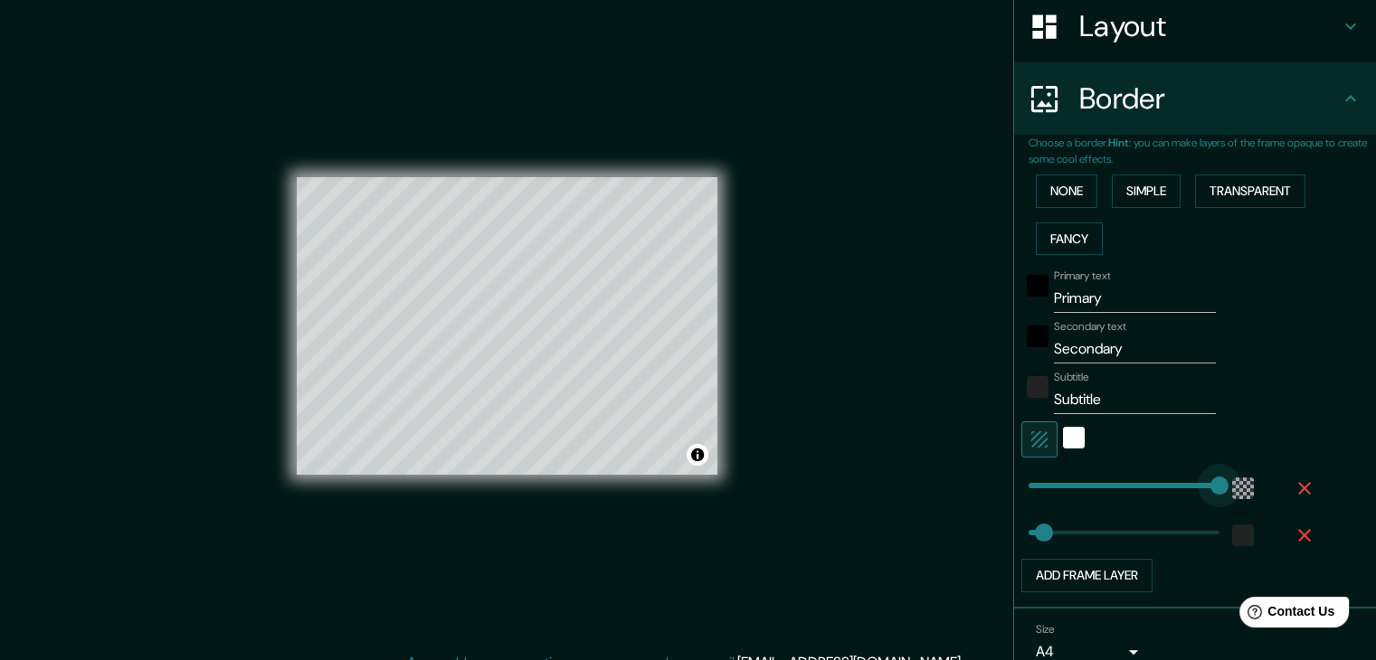
type input "0"
drag, startPoint x: 1106, startPoint y: 489, endPoint x: 981, endPoint y: 503, distance: 126.5
type input "37"
type input "405"
type input "37"
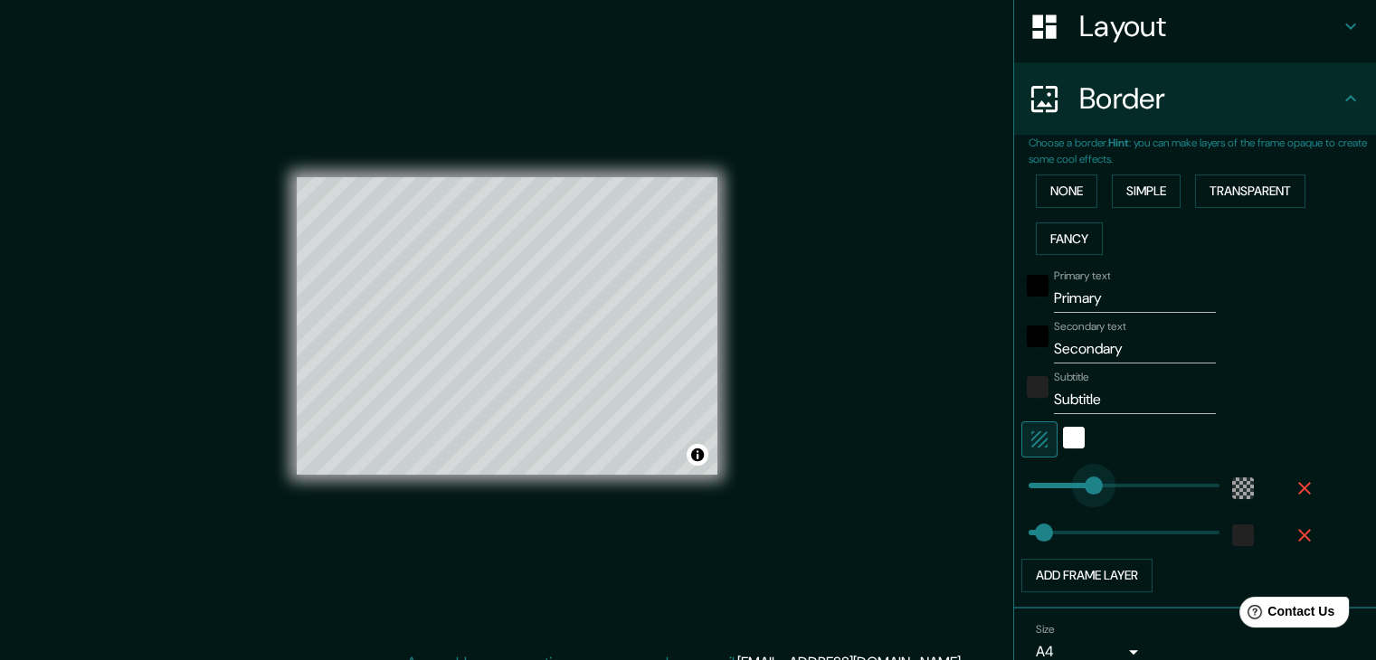
type input "85"
type input "37"
type input "23"
type input "37"
type input "0"
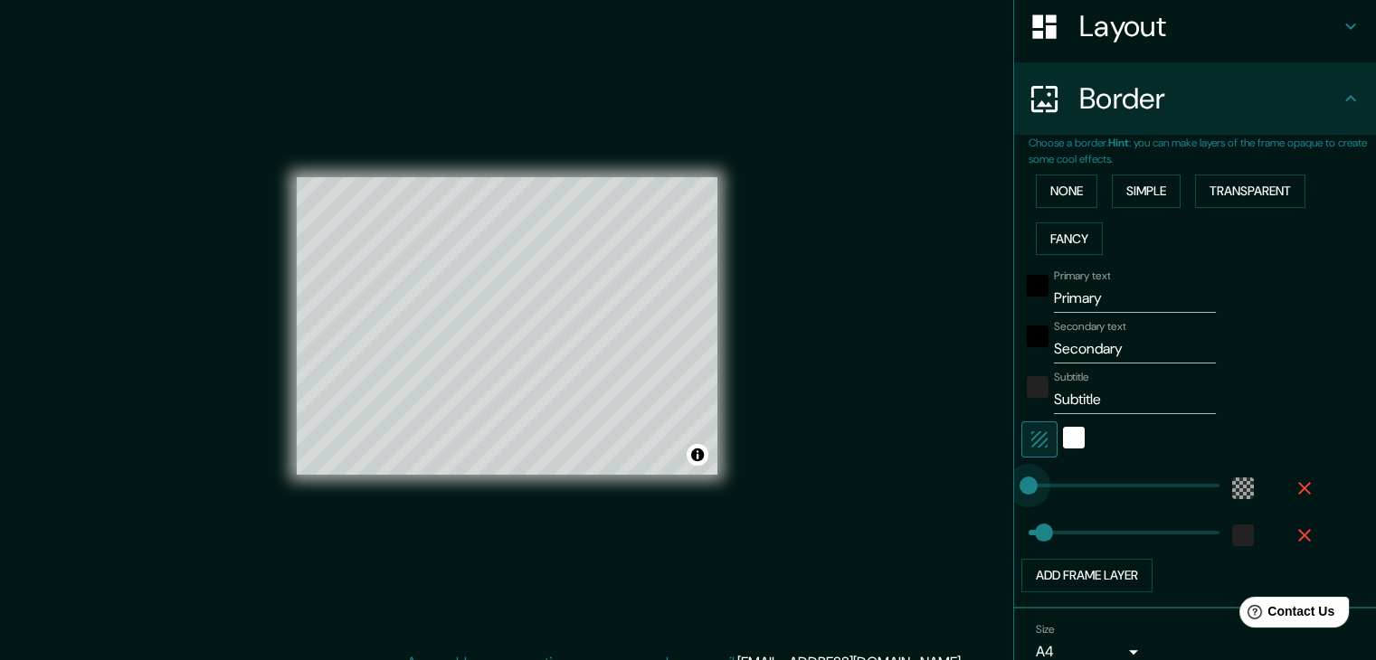
drag, startPoint x: 1169, startPoint y: 486, endPoint x: 988, endPoint y: 514, distance: 183.1
type input "213"
drag, startPoint x: 1040, startPoint y: 535, endPoint x: 1104, endPoint y: 533, distance: 63.4
type input "5"
drag, startPoint x: 1105, startPoint y: 533, endPoint x: 1017, endPoint y: 535, distance: 87.8
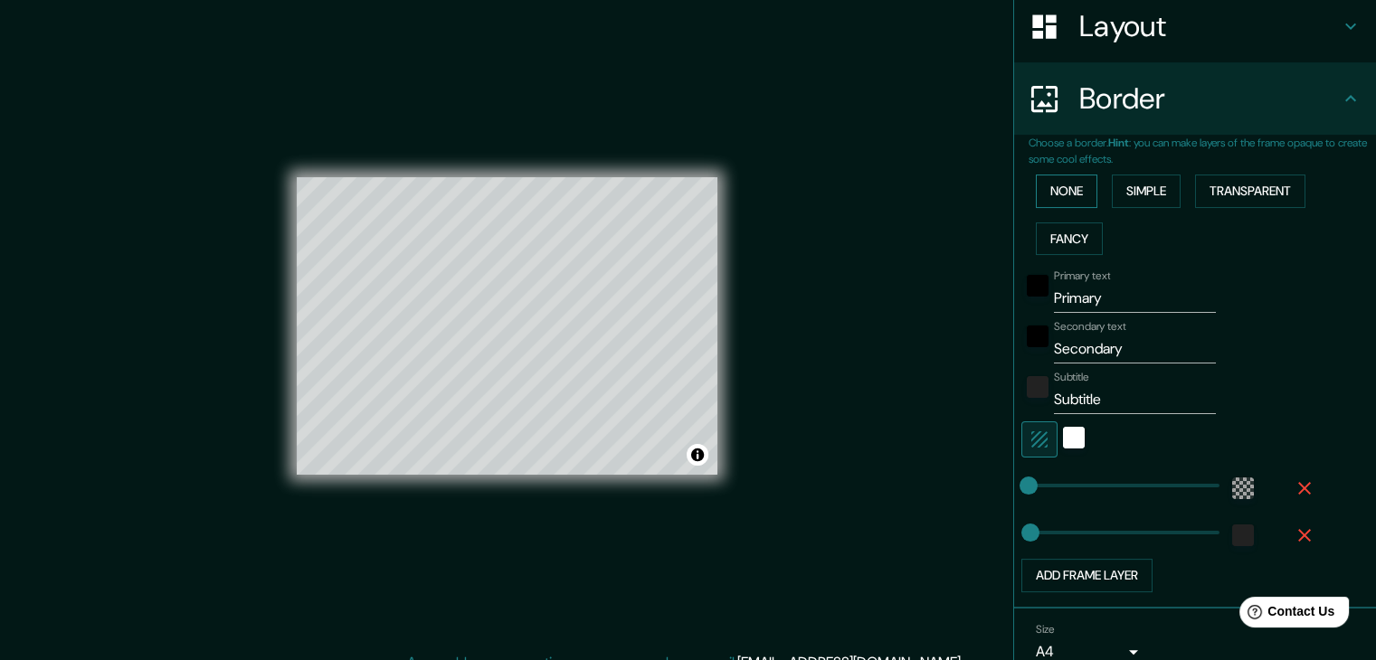
click at [1041, 182] on button "None" at bounding box center [1067, 191] width 62 height 33
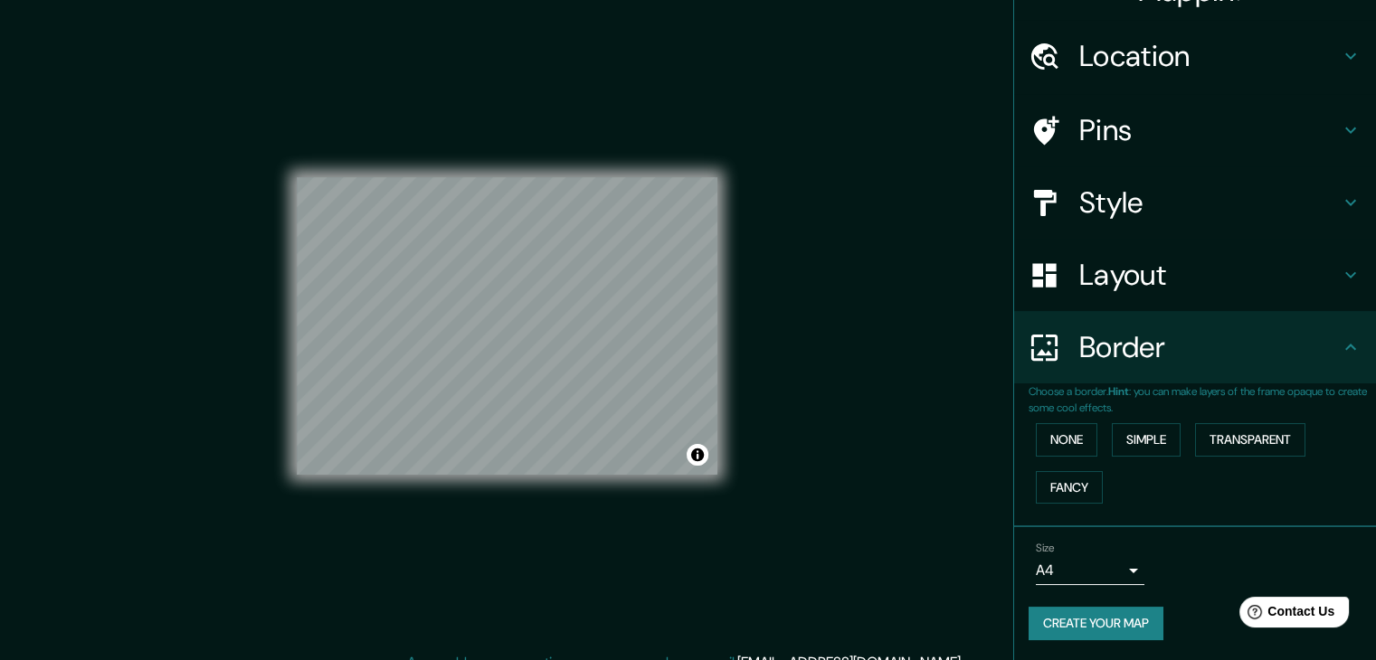
scroll to position [0, 0]
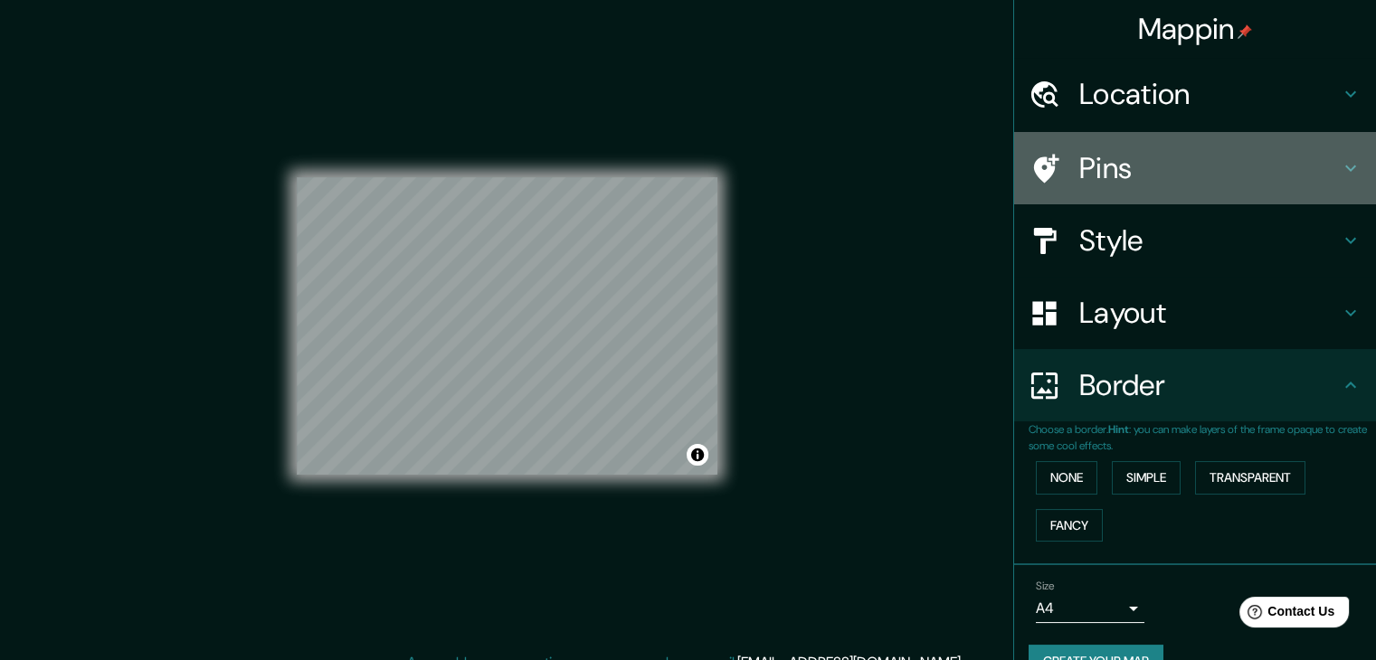
click at [1166, 183] on h4 "Pins" at bounding box center [1209, 168] width 261 height 36
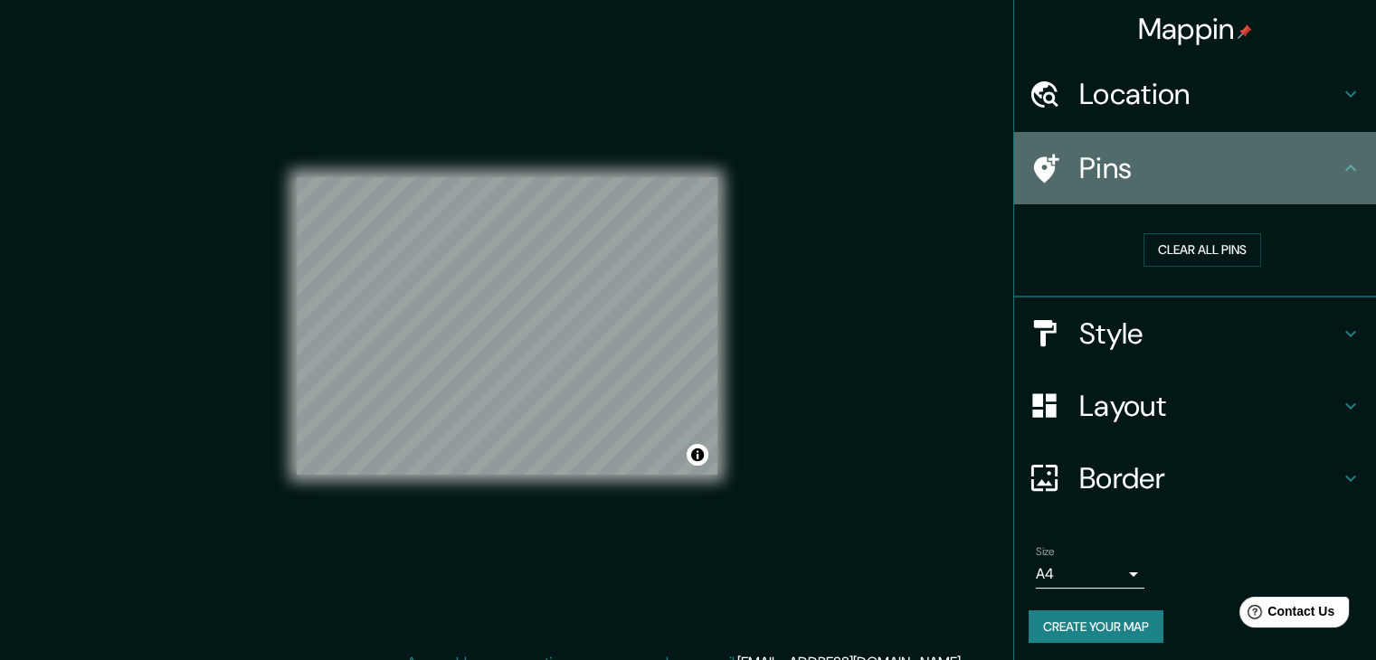
click at [1147, 156] on h4 "Pins" at bounding box center [1209, 168] width 261 height 36
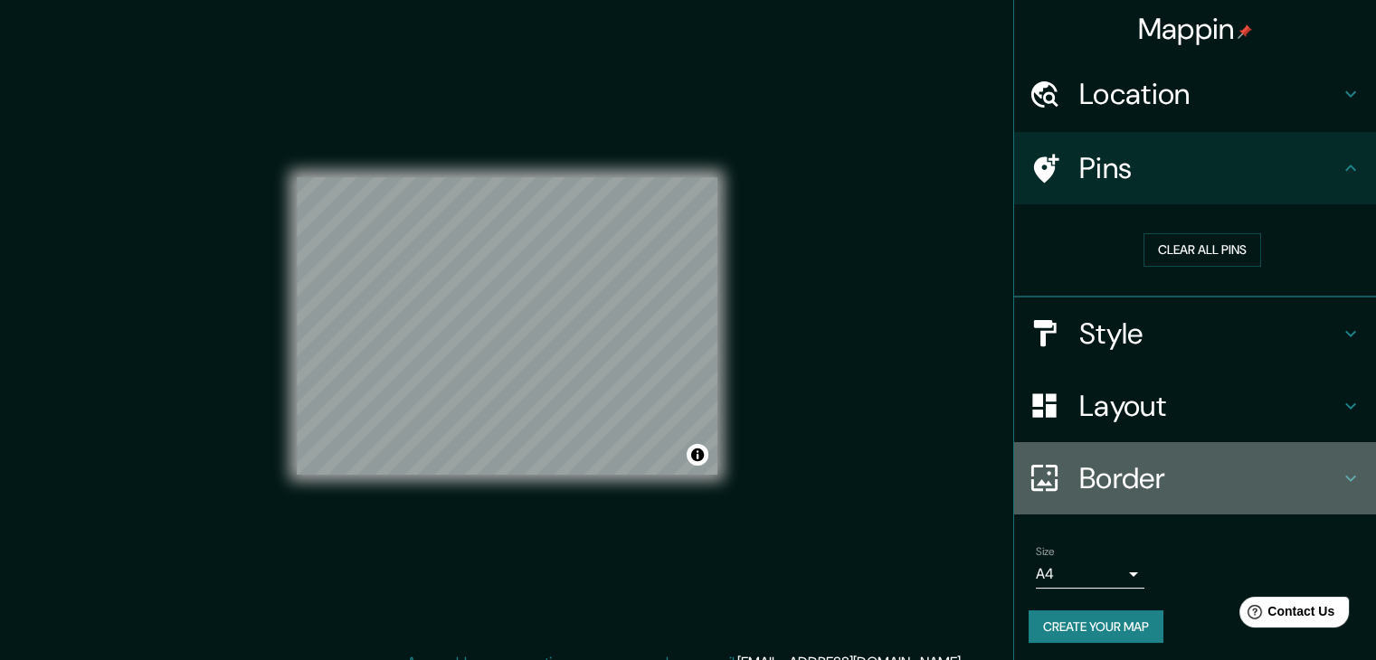
click at [1340, 485] on icon at bounding box center [1351, 479] width 22 height 22
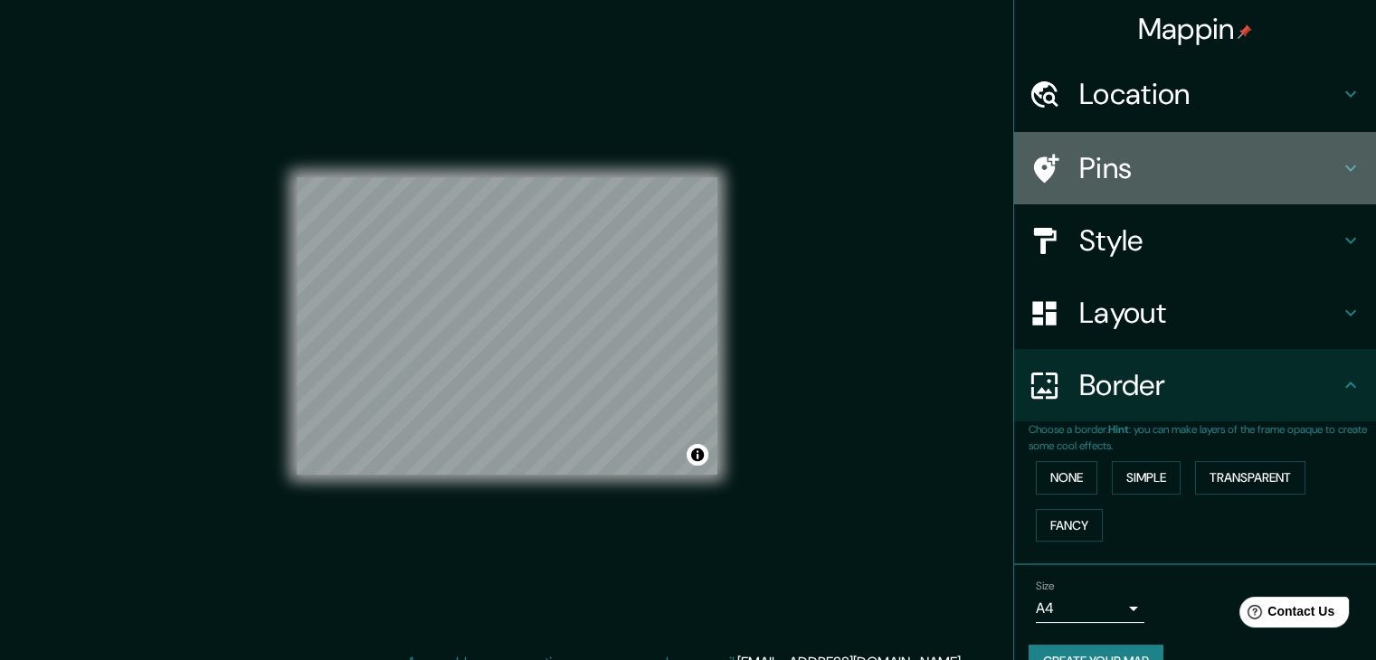
click at [1200, 160] on h4 "Pins" at bounding box center [1209, 168] width 261 height 36
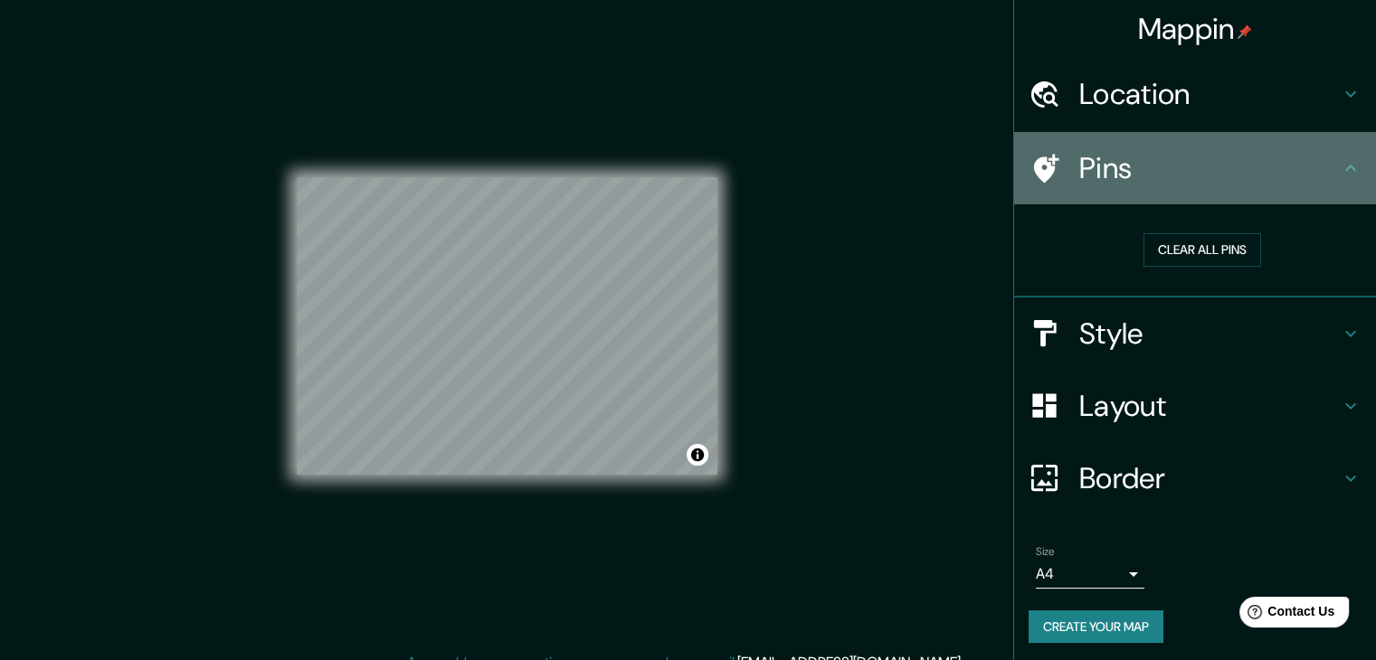
click at [1093, 182] on h4 "Pins" at bounding box center [1209, 168] width 261 height 36
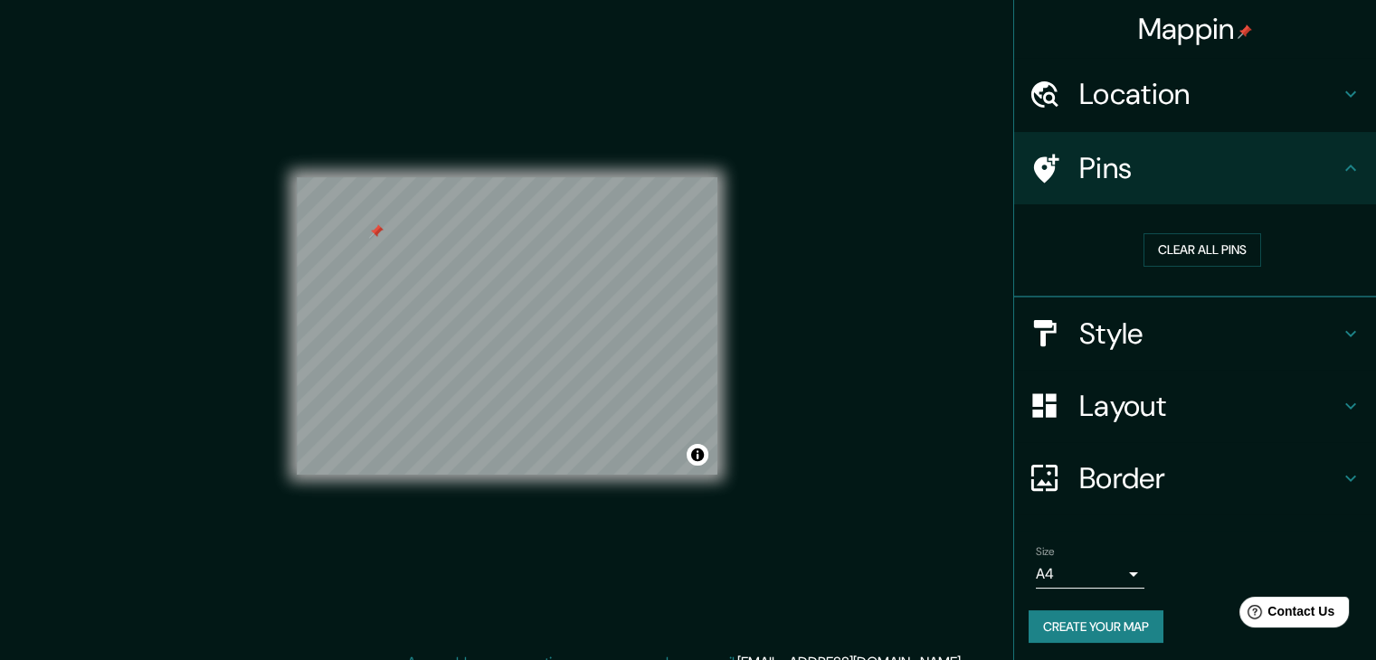
click at [1147, 358] on div "Style" at bounding box center [1195, 334] width 362 height 72
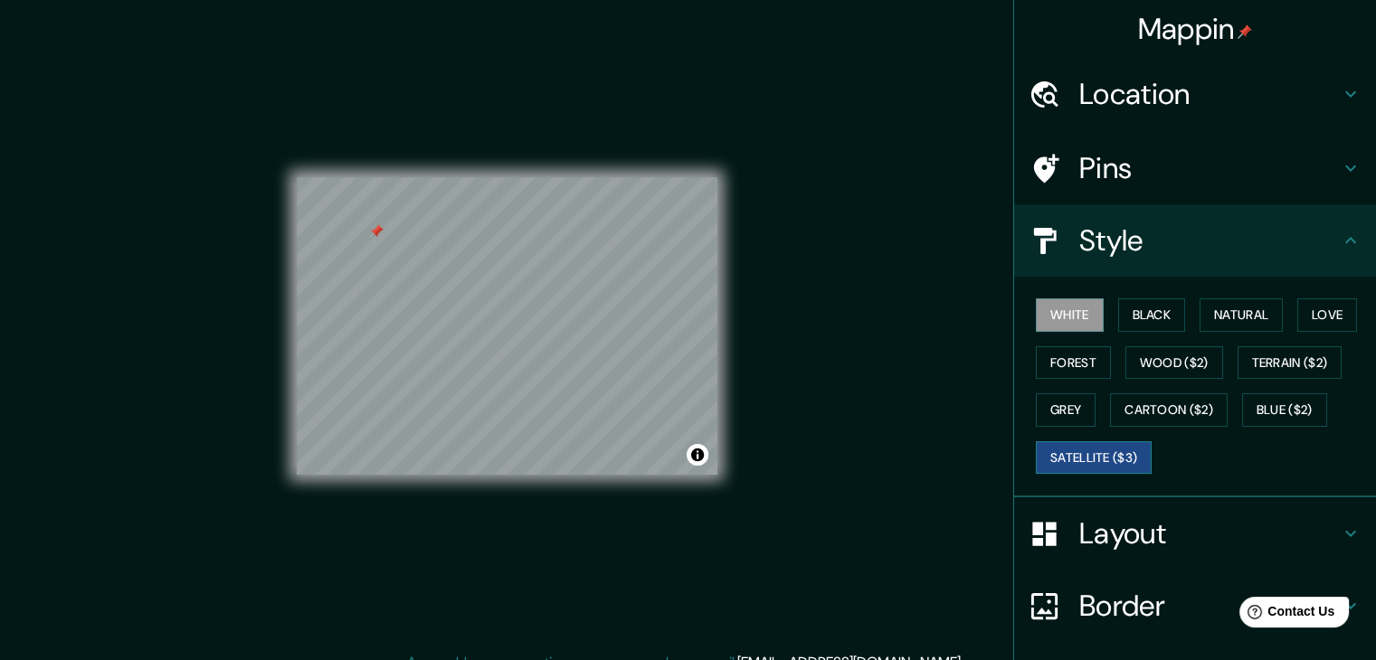
click at [1112, 455] on button "Satellite ($3)" at bounding box center [1094, 457] width 116 height 33
click at [1079, 303] on button "White" at bounding box center [1070, 315] width 68 height 33
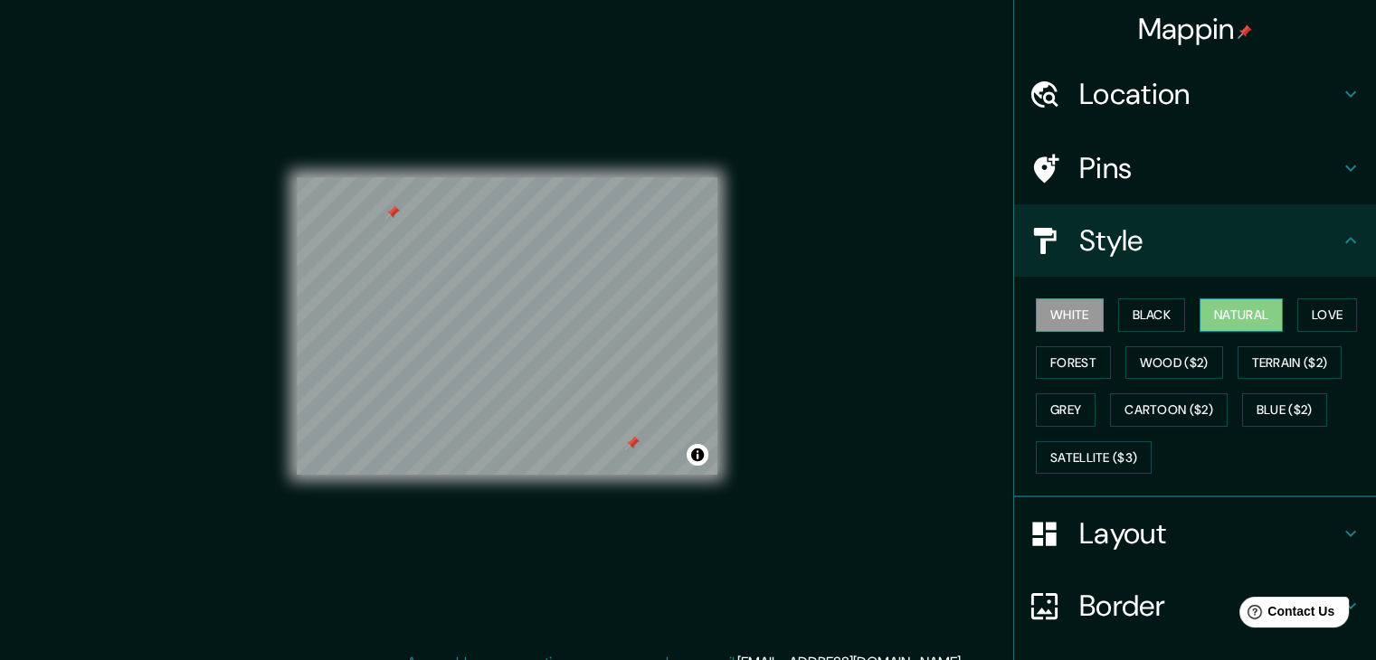
click at [1222, 321] on button "Natural" at bounding box center [1241, 315] width 83 height 33
click at [1079, 351] on button "Forest" at bounding box center [1073, 362] width 75 height 33
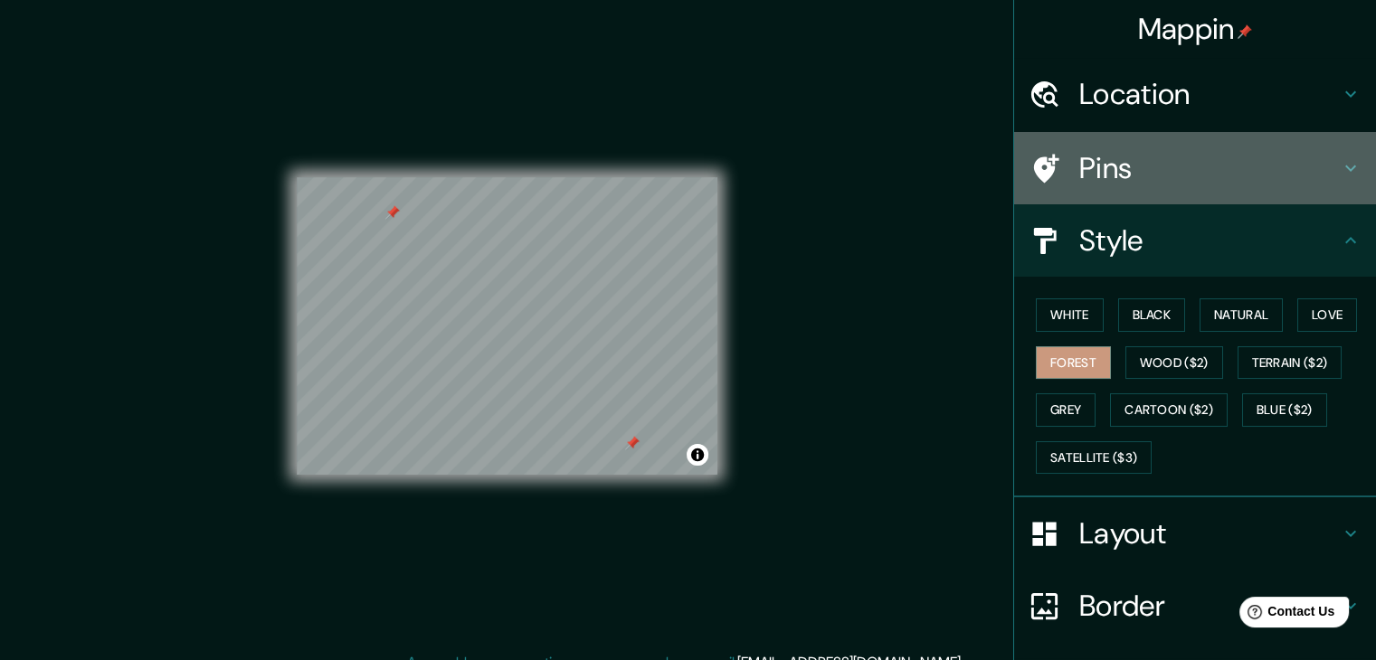
click at [1151, 188] on div "Pins" at bounding box center [1195, 168] width 362 height 72
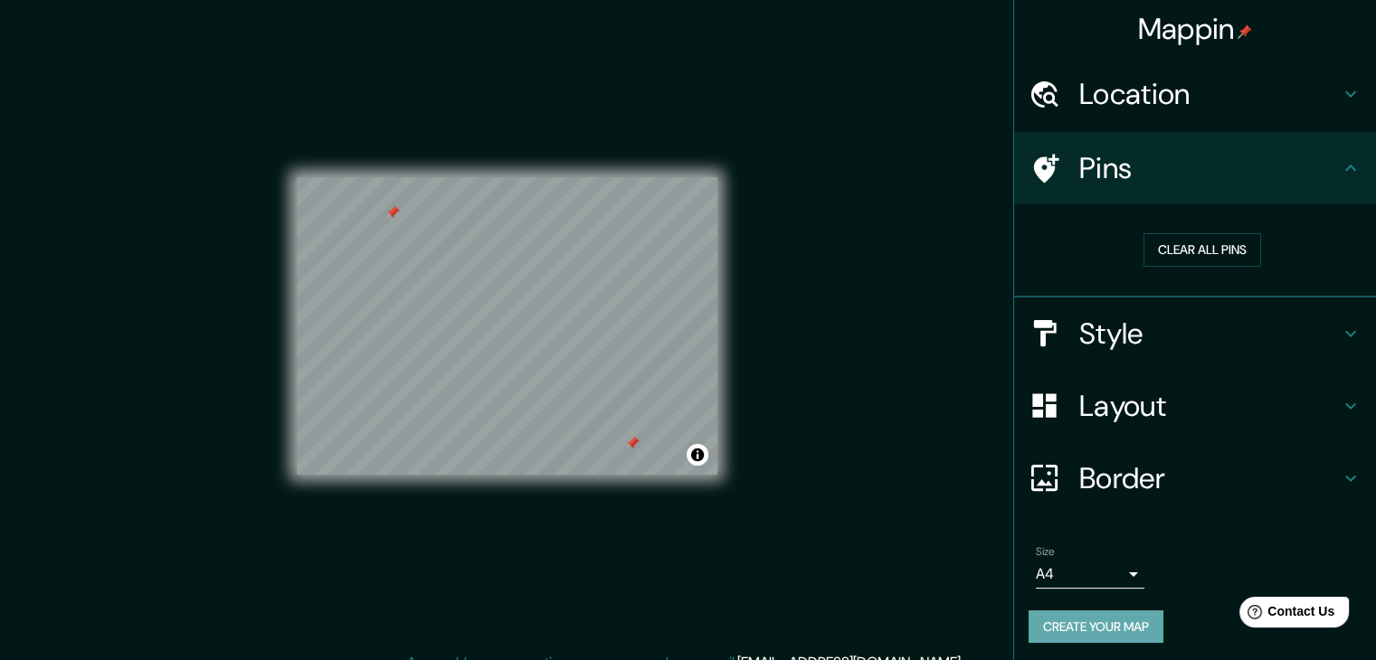
click at [1102, 638] on button "Create your map" at bounding box center [1096, 627] width 135 height 33
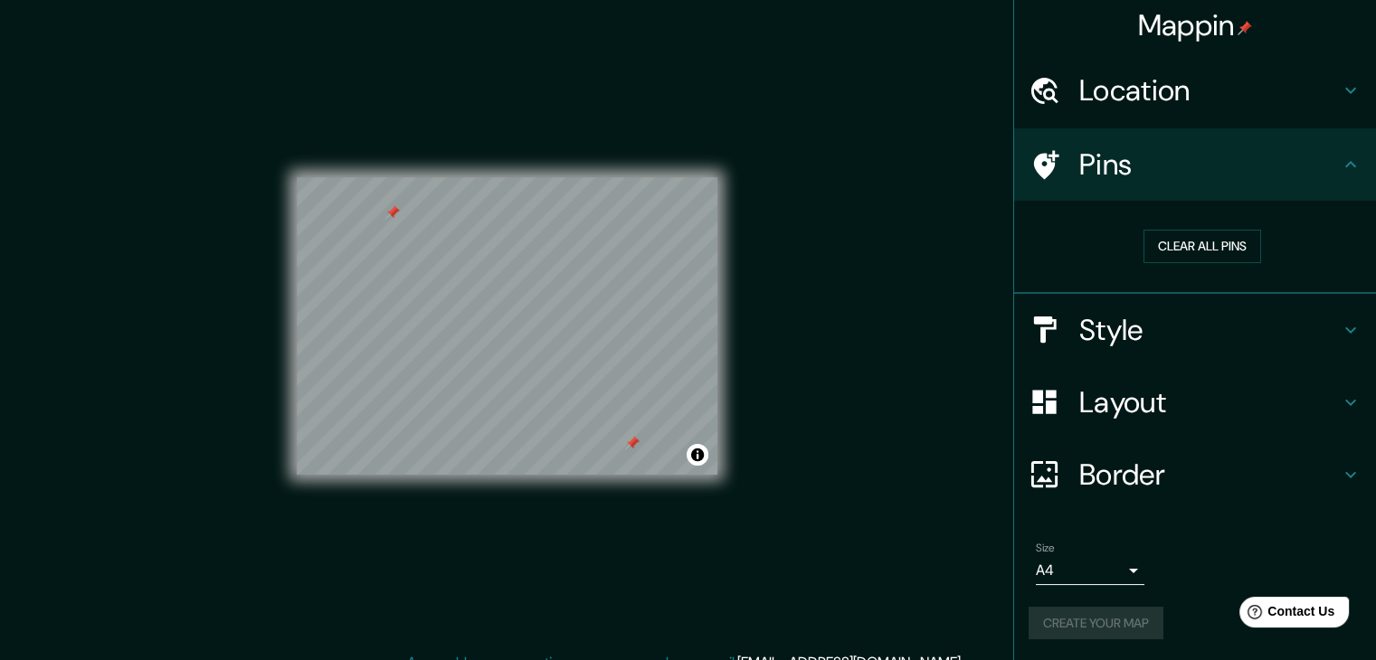
click at [1084, 607] on div "Create your map" at bounding box center [1195, 623] width 333 height 33
click at [1087, 612] on div "Create your map" at bounding box center [1195, 623] width 333 height 33
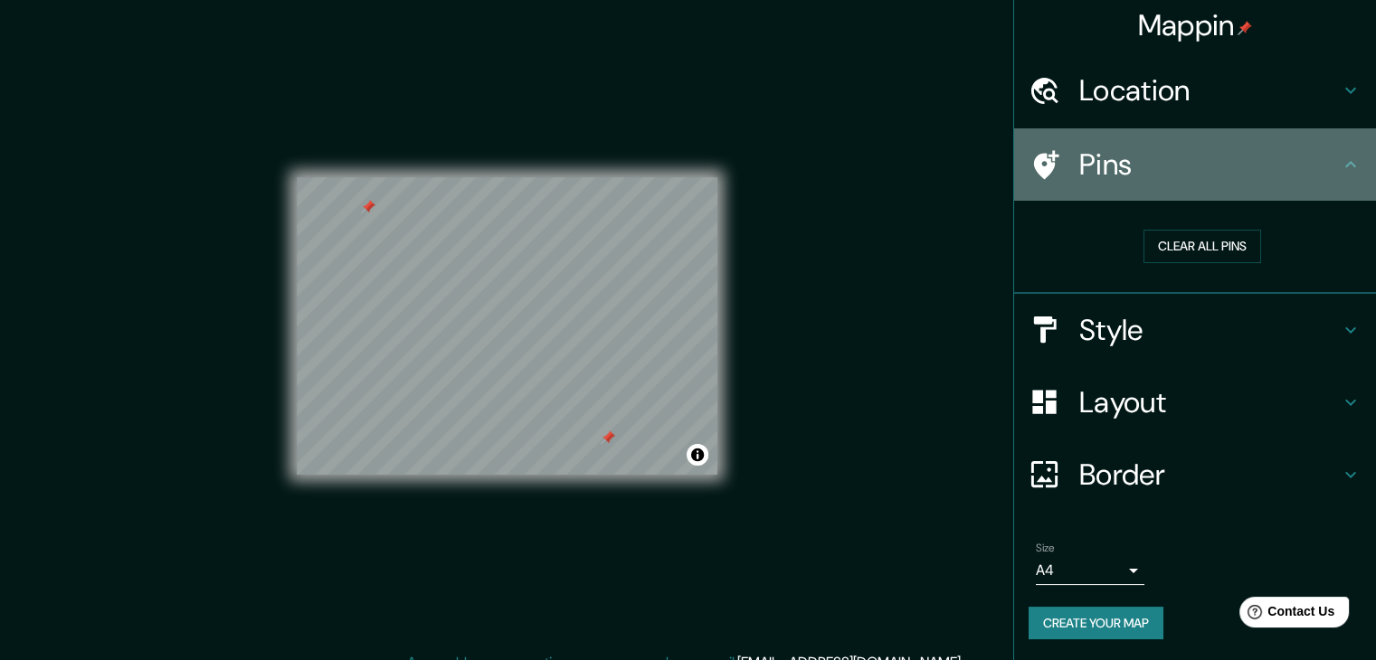
click at [1314, 150] on h4 "Pins" at bounding box center [1209, 165] width 261 height 36
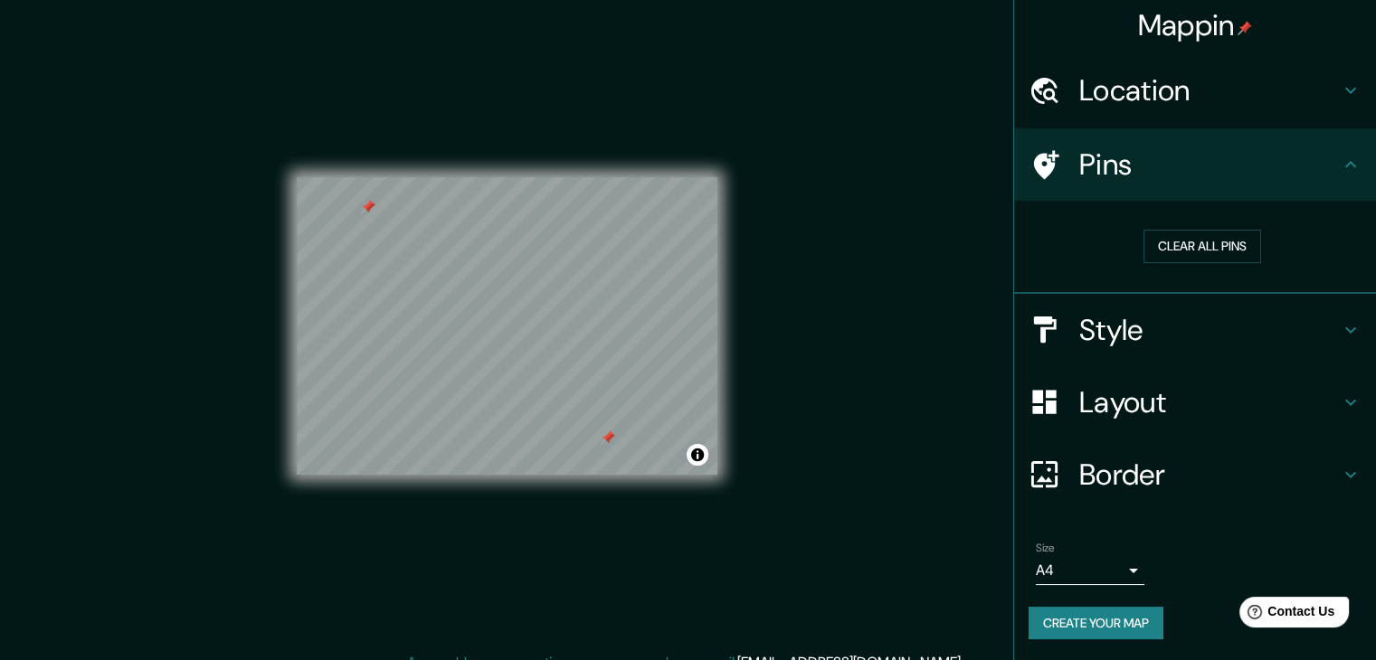
scroll to position [21, 0]
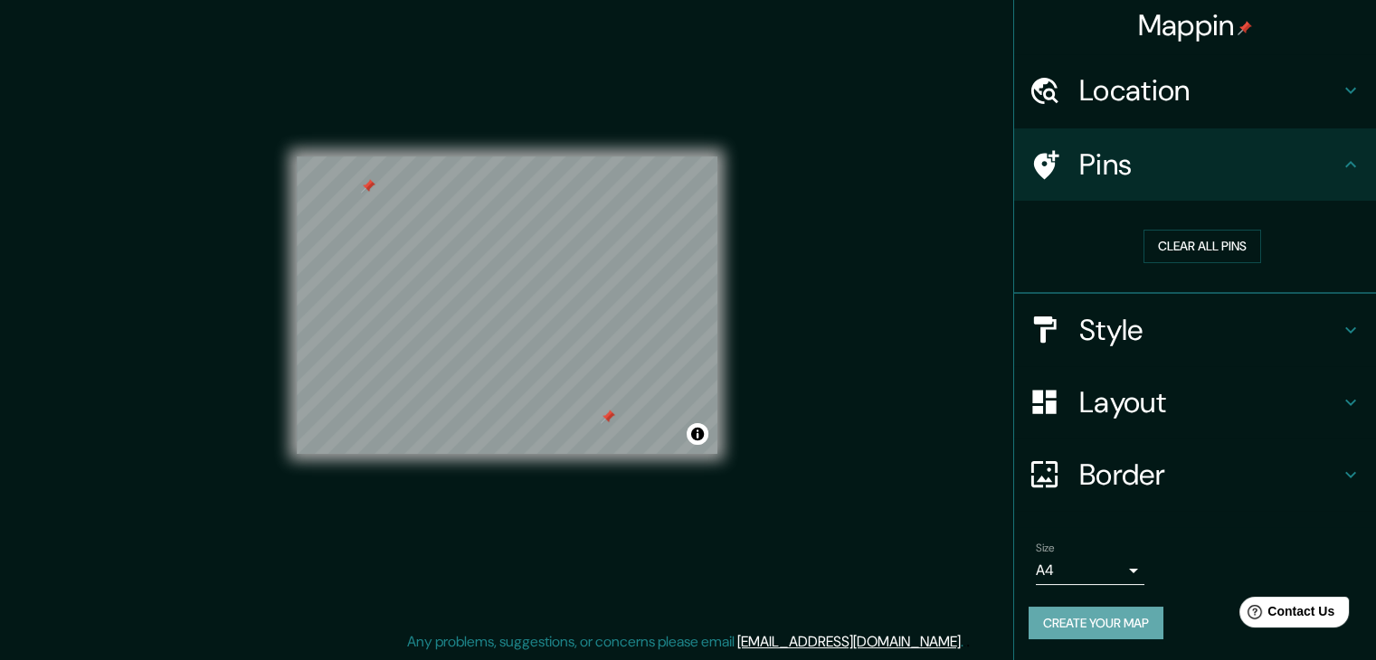
click at [1077, 615] on button "Create your map" at bounding box center [1096, 623] width 135 height 33
click at [1077, 615] on div "Create your map" at bounding box center [1195, 623] width 333 height 33
click at [912, 461] on div "Mappin Location Pins Clear all pins Style Layout Border Choose a border. Hint :…" at bounding box center [688, 319] width 1376 height 681
click at [892, 408] on div "Mappin Location Pins Clear all pins Style Layout Border Choose a border. Hint :…" at bounding box center [688, 319] width 1376 height 681
click at [704, 432] on button "Toggle attribution" at bounding box center [698, 434] width 22 height 22
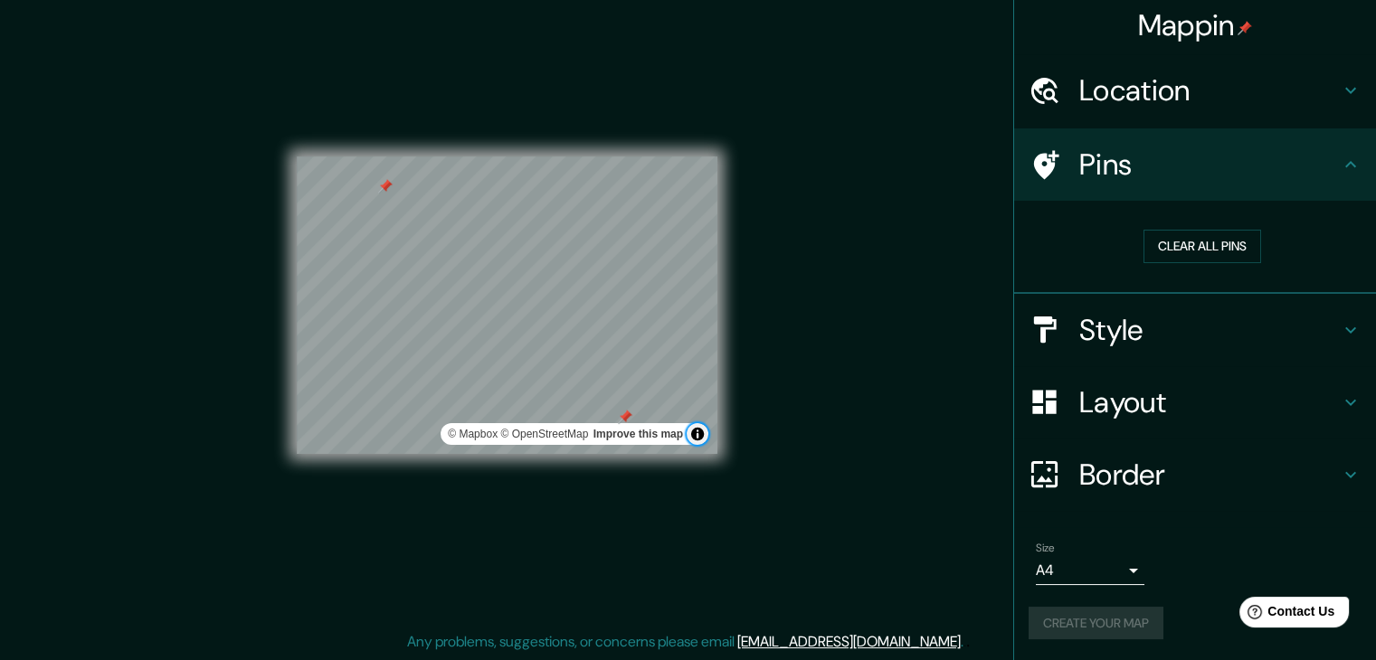
click at [704, 432] on button "Toggle attribution" at bounding box center [698, 434] width 22 height 22
click at [753, 440] on div "Mappin Location Pins Clear all pins Style Layout Border Choose a border. Hint :…" at bounding box center [688, 319] width 1376 height 681
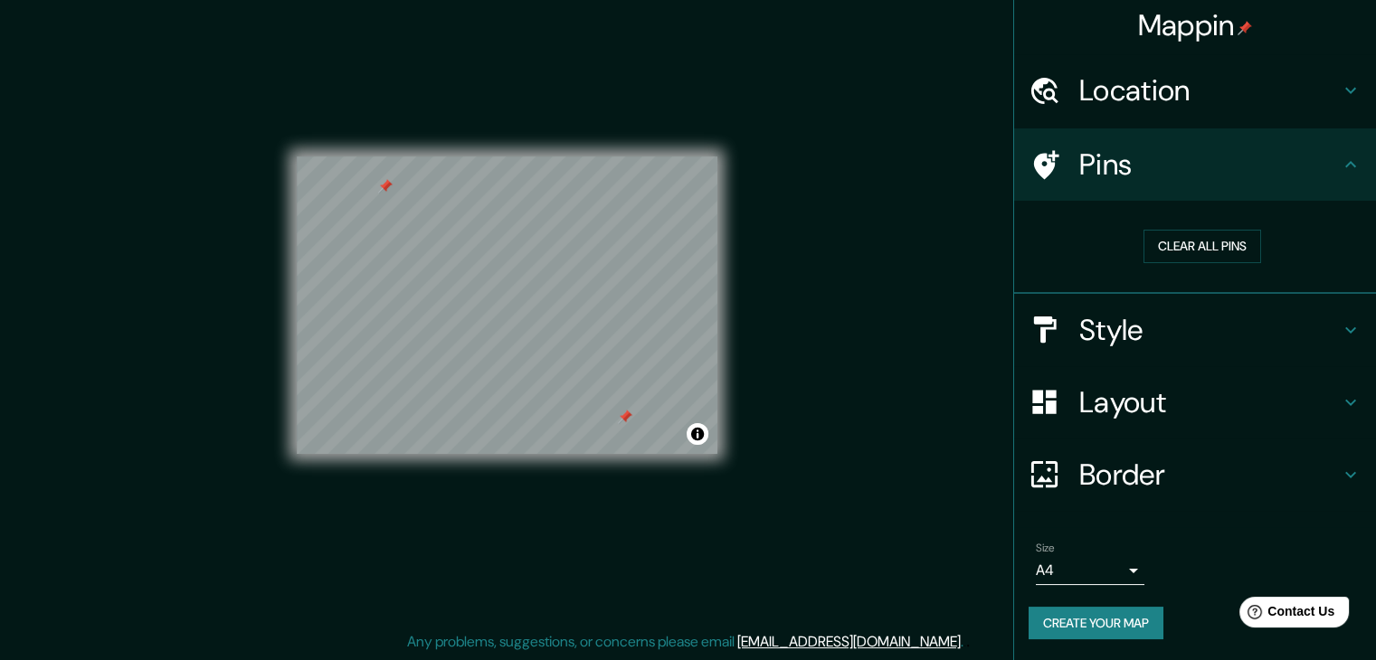
click at [1047, 615] on button "Create your map" at bounding box center [1096, 623] width 135 height 33
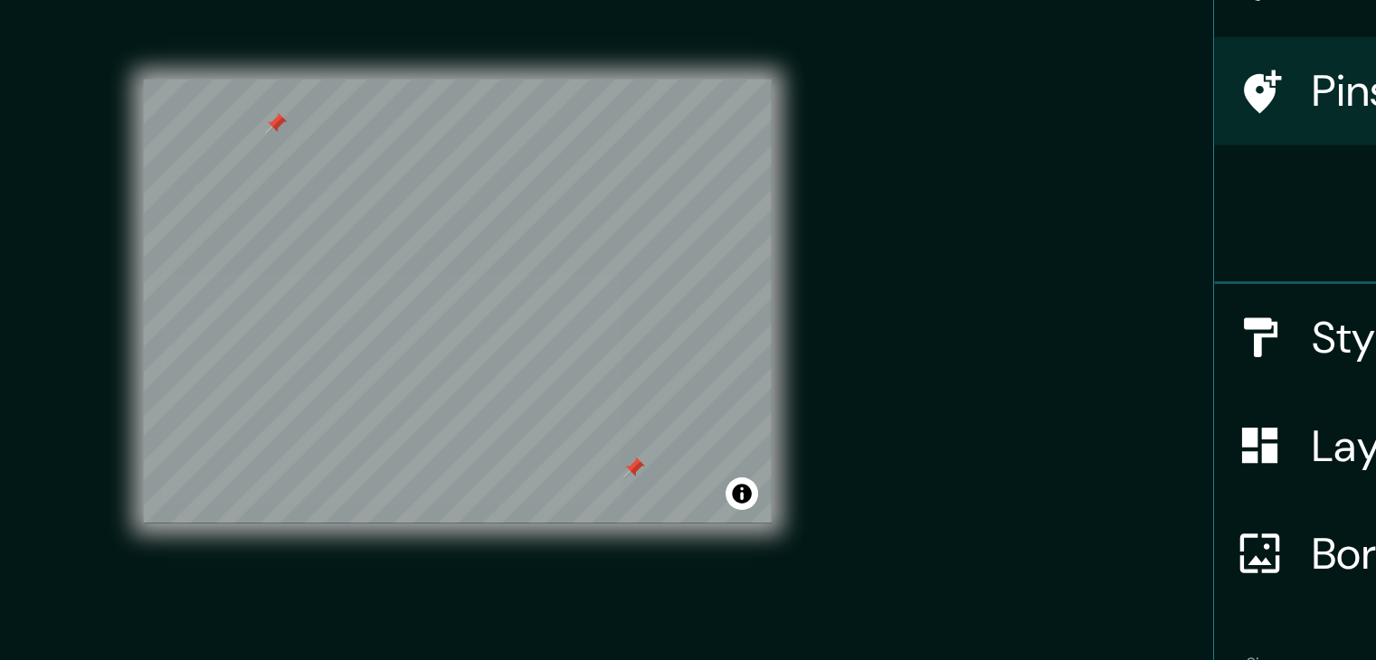
scroll to position [20, 0]
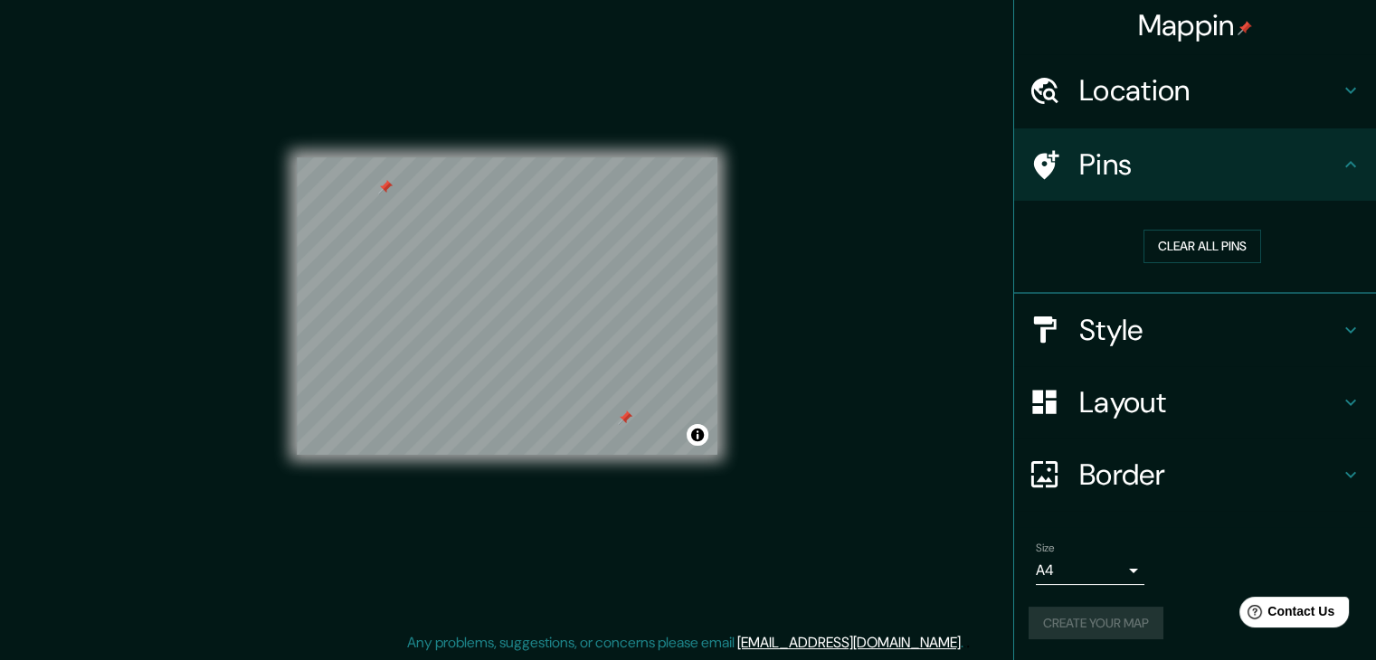
click at [1146, 70] on div "Location" at bounding box center [1195, 90] width 362 height 72
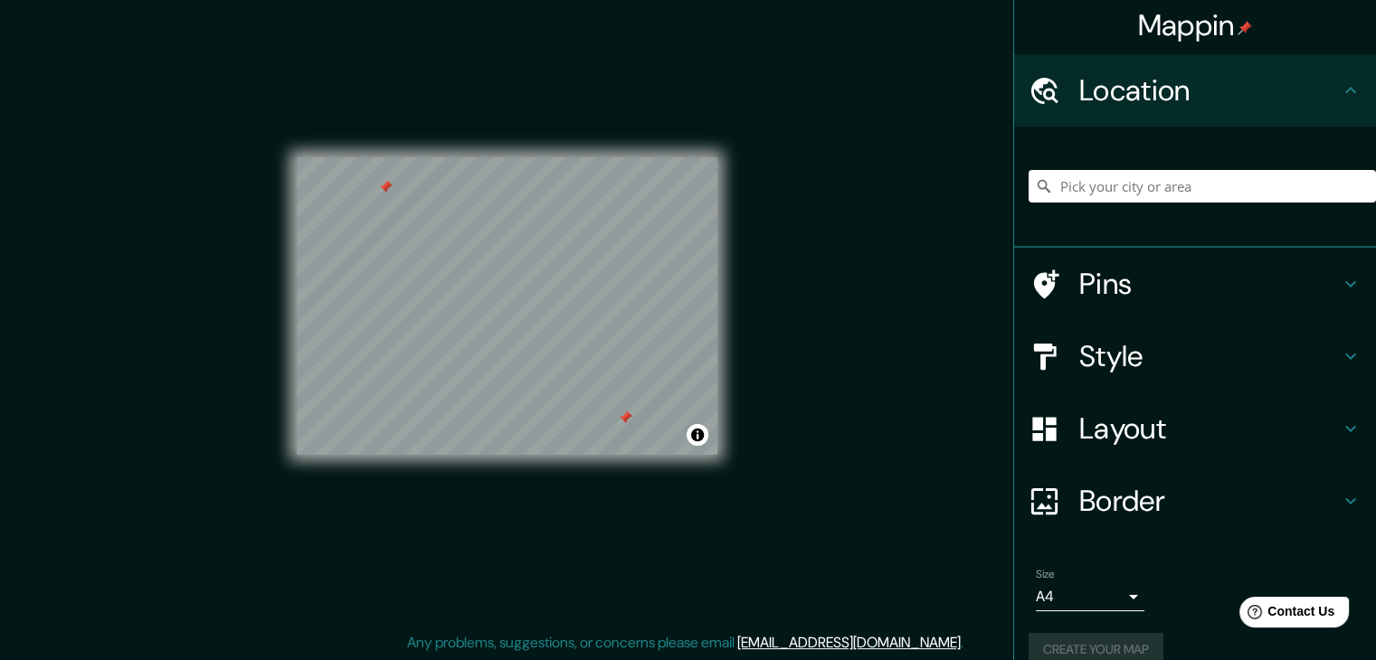
click at [1146, 70] on div "Location" at bounding box center [1195, 90] width 362 height 72
click at [1175, 287] on h4 "Pins" at bounding box center [1209, 284] width 261 height 36
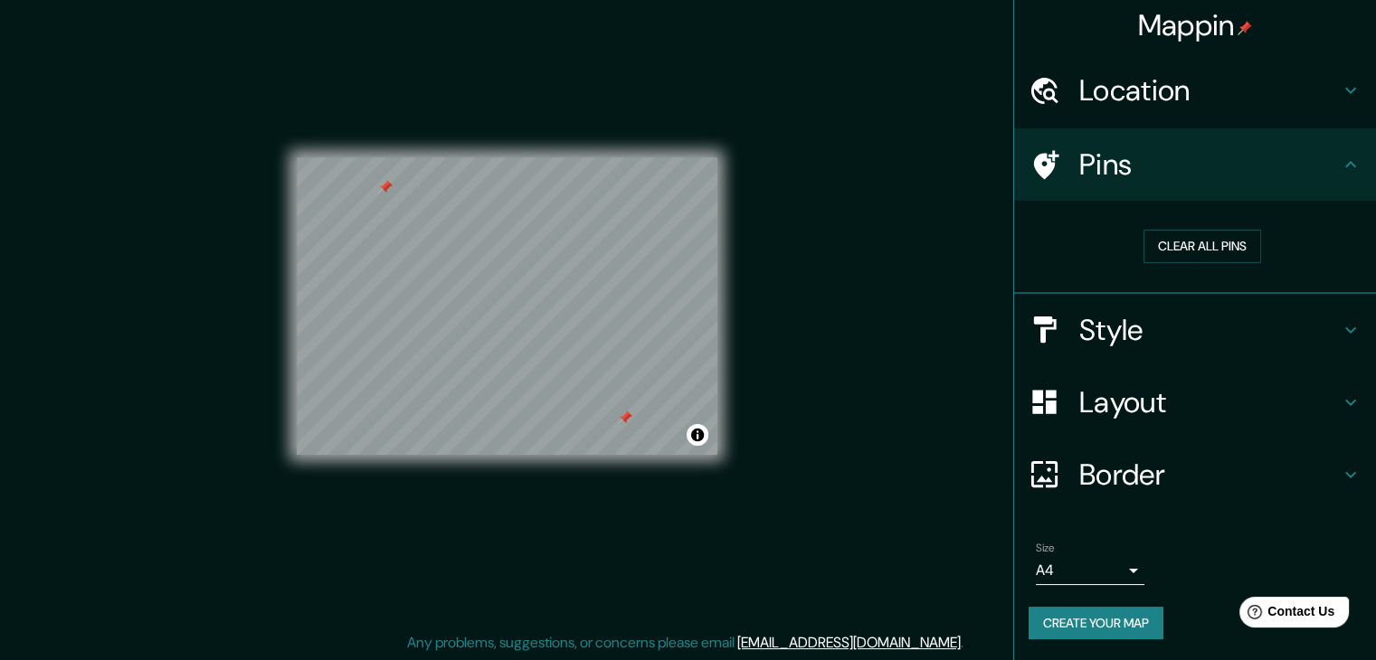
click at [1170, 305] on div "Style" at bounding box center [1195, 330] width 362 height 72
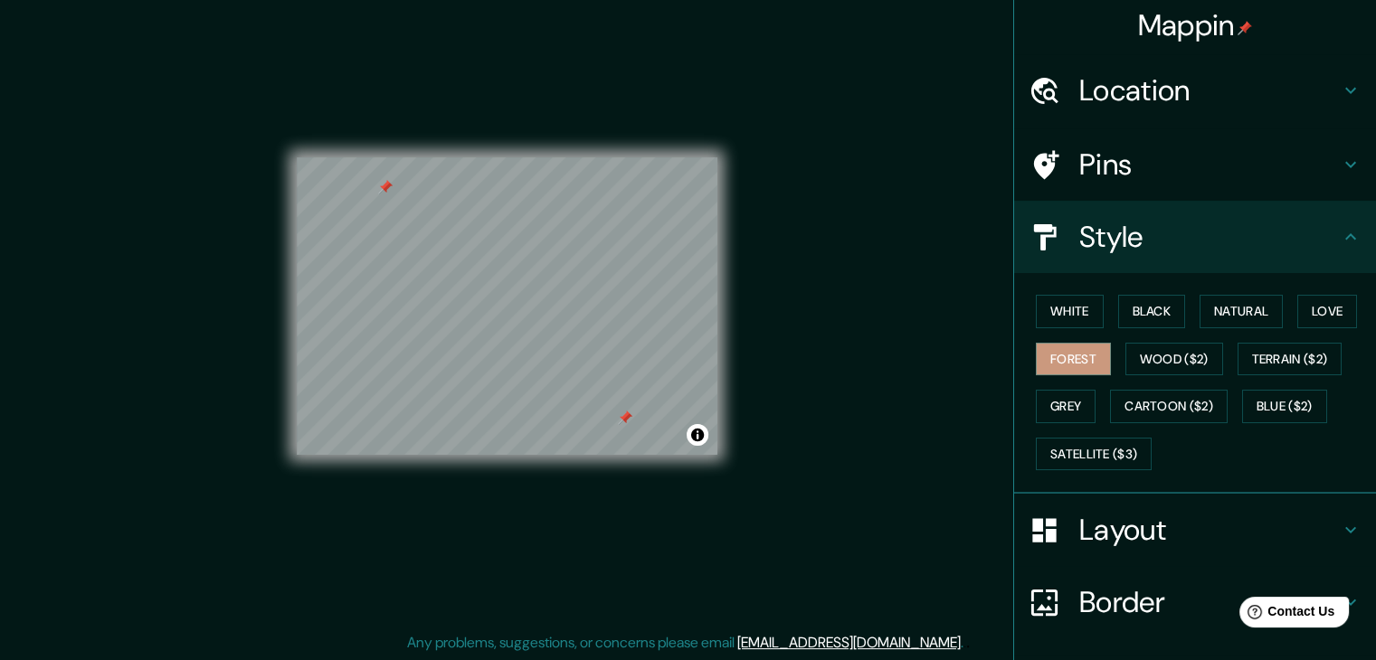
click at [1176, 258] on div "Style" at bounding box center [1195, 237] width 362 height 72
click at [1140, 539] on h4 "Layout" at bounding box center [1209, 530] width 261 height 36
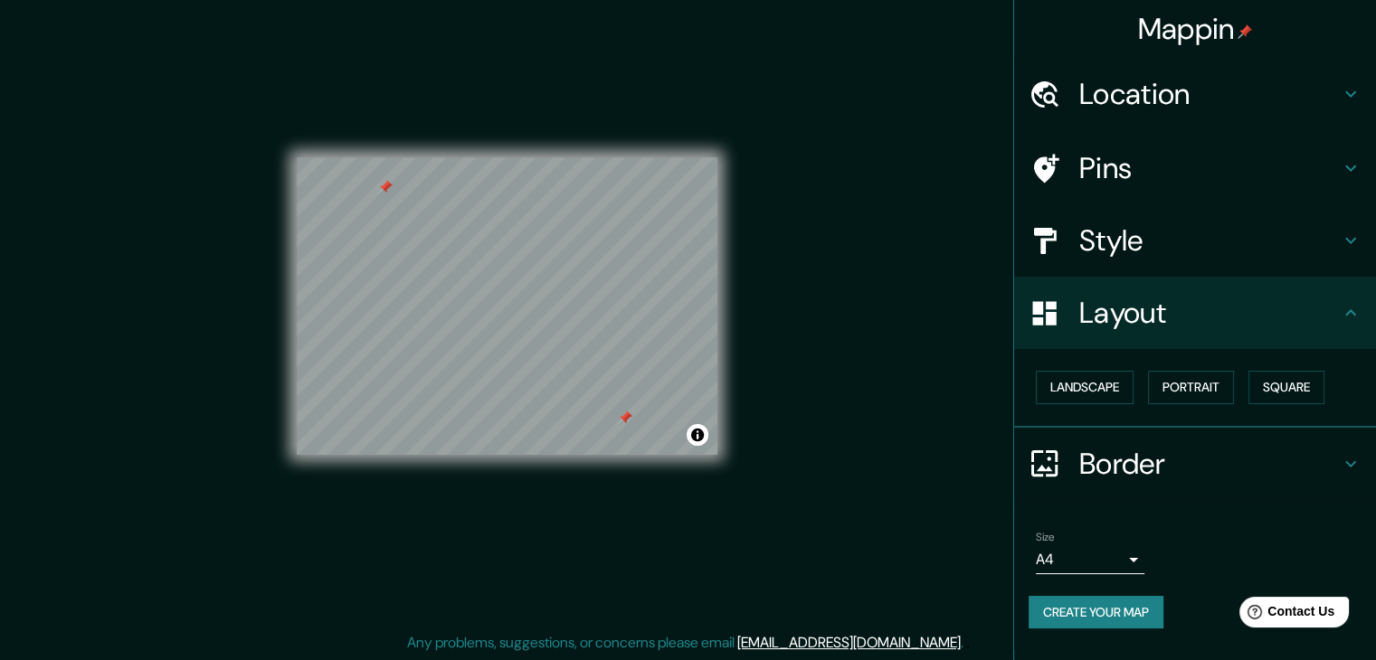
scroll to position [21, 0]
click at [1054, 395] on button "Landscape" at bounding box center [1085, 387] width 98 height 33
click at [1111, 460] on h4 "Border" at bounding box center [1209, 464] width 261 height 36
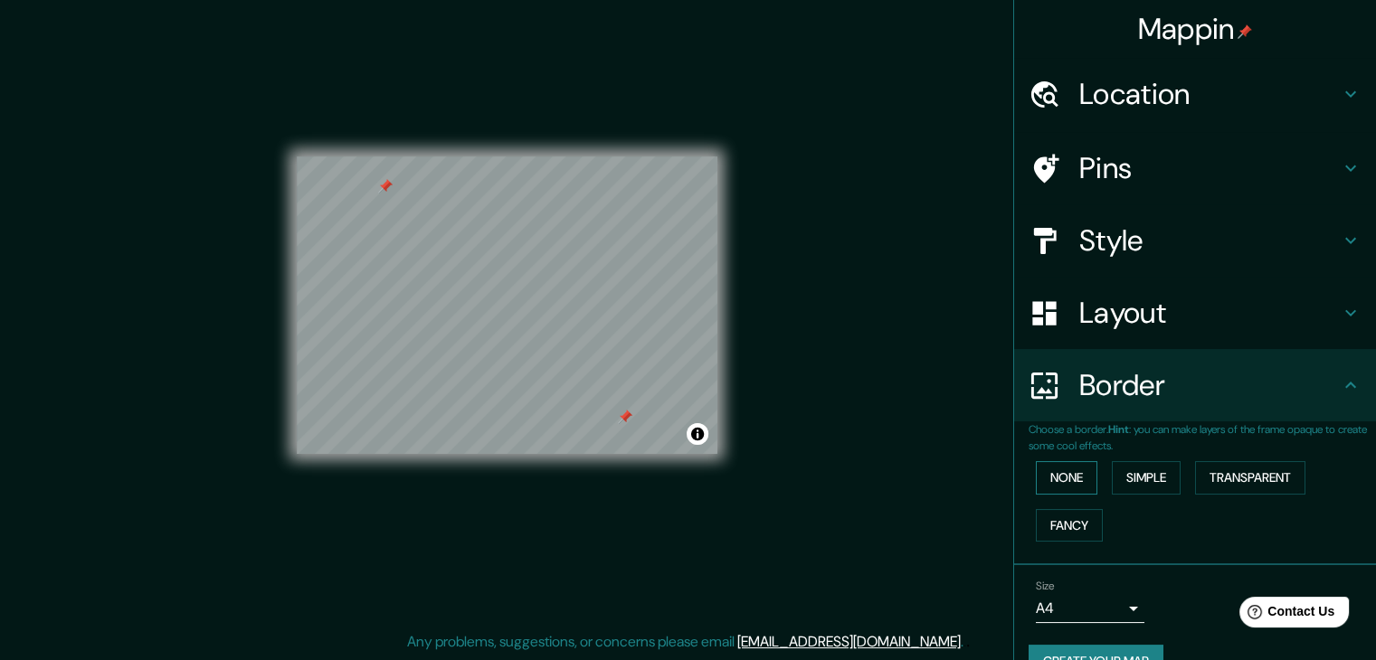
click at [1047, 473] on button "None" at bounding box center [1067, 477] width 62 height 33
click at [1068, 653] on button "Create your map" at bounding box center [1096, 661] width 135 height 33
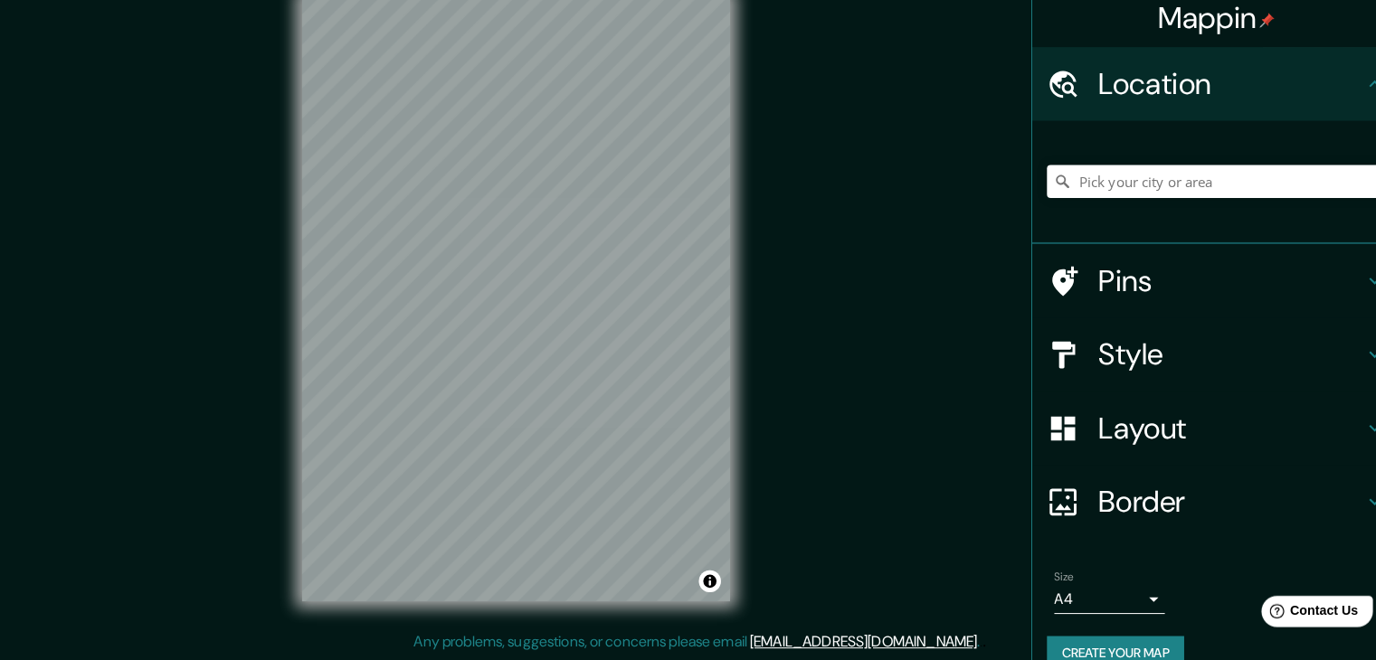
scroll to position [21, 0]
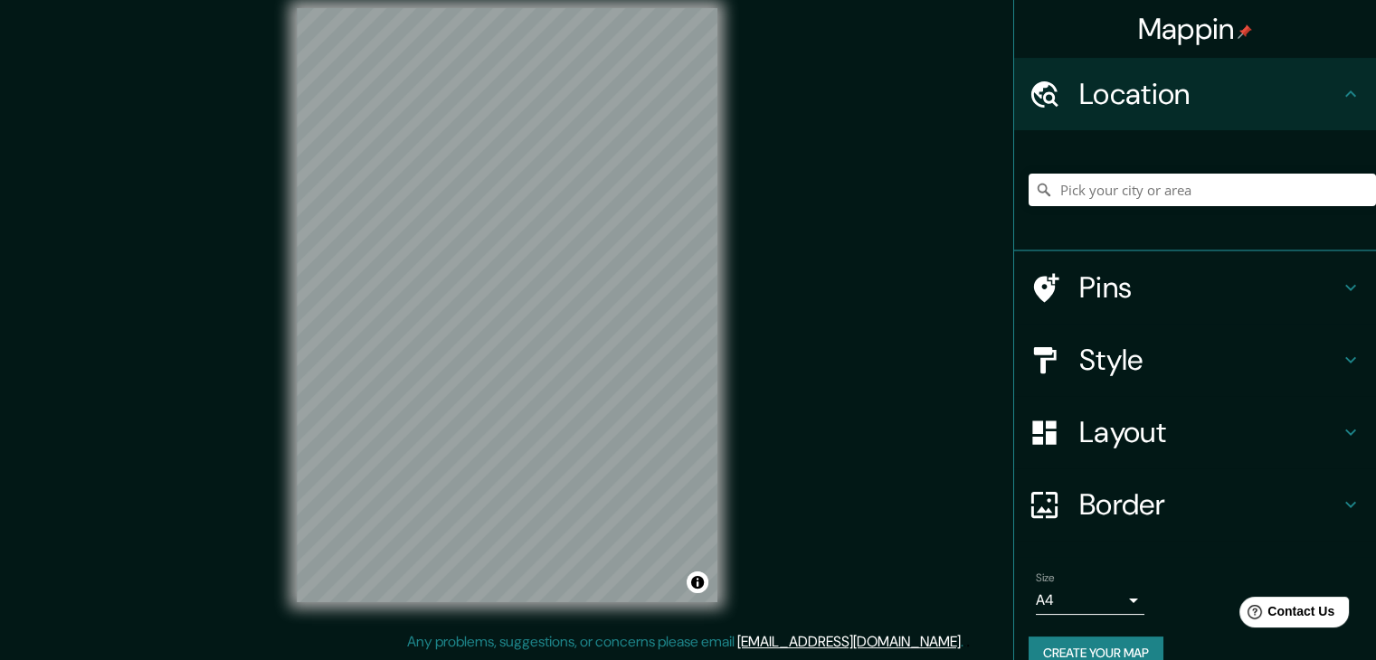
click at [1118, 641] on button "Create your map" at bounding box center [1096, 653] width 135 height 33
click at [1248, 355] on h4 "Style" at bounding box center [1209, 360] width 261 height 36
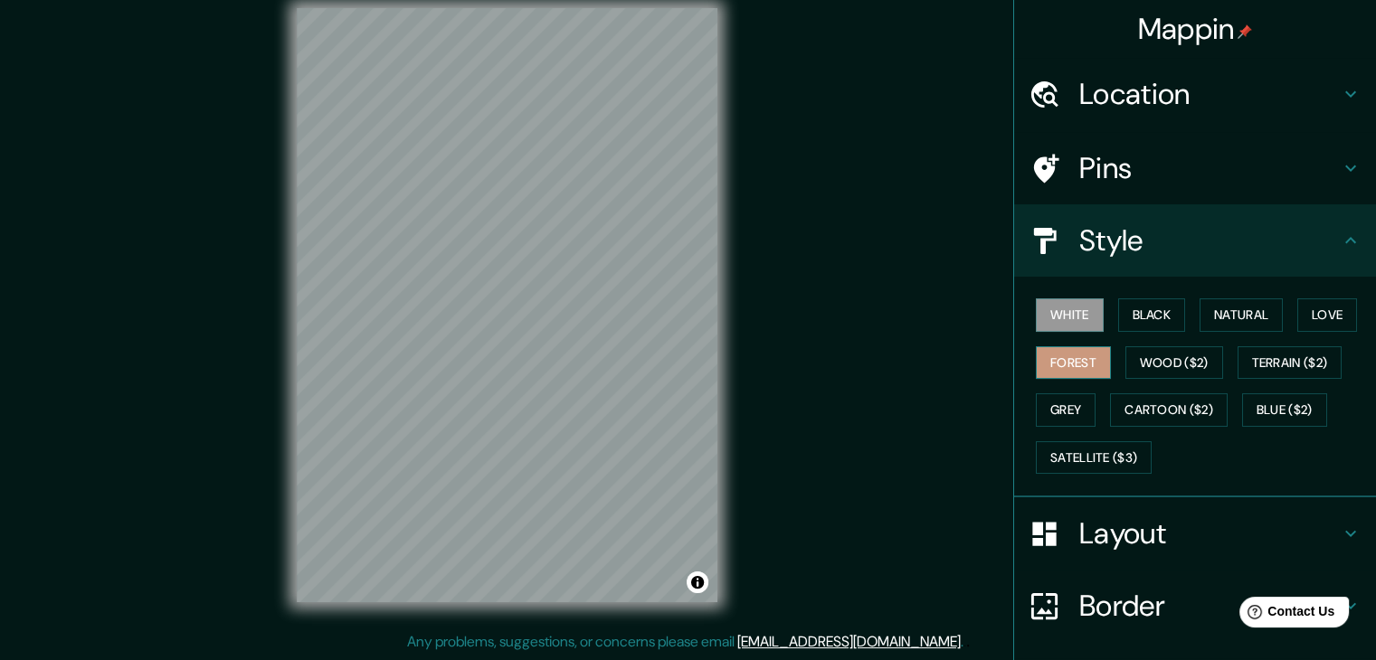
click at [1082, 359] on button "Forest" at bounding box center [1073, 362] width 75 height 33
click at [1151, 531] on h4 "Layout" at bounding box center [1209, 534] width 261 height 36
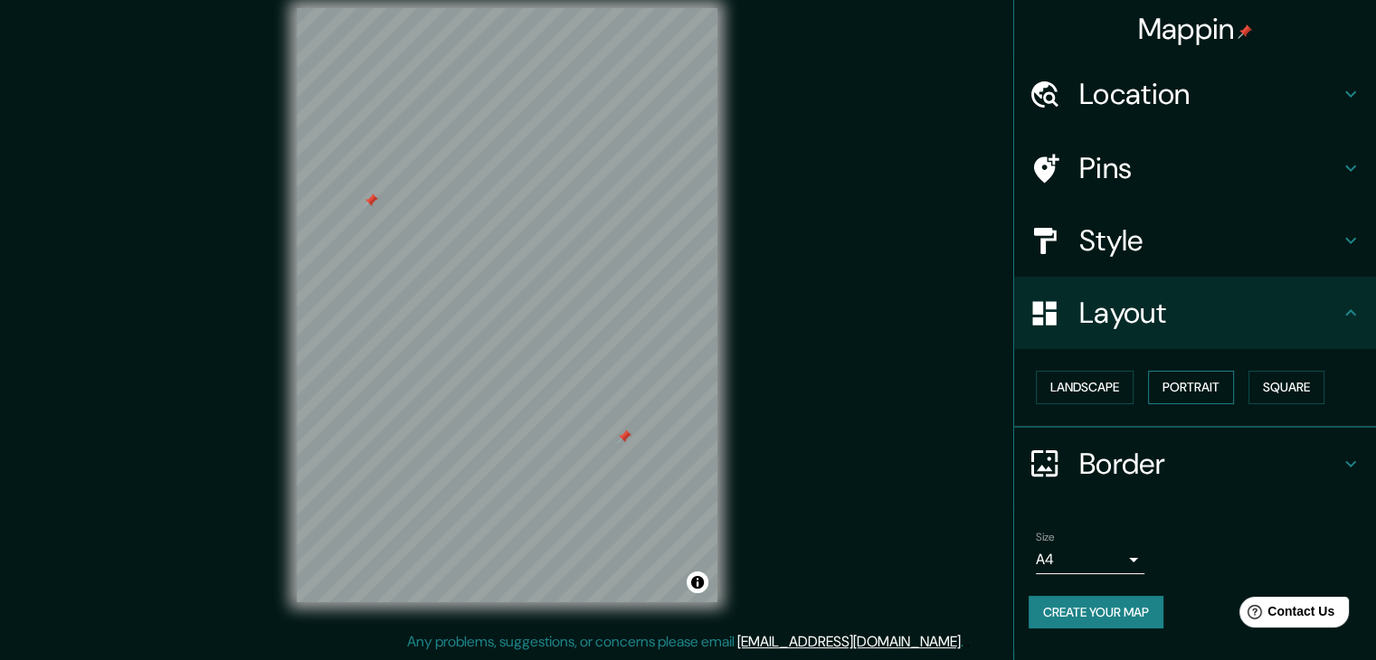
click at [1204, 383] on button "Portrait" at bounding box center [1191, 387] width 86 height 33
click at [1099, 394] on button "Landscape" at bounding box center [1085, 387] width 98 height 33
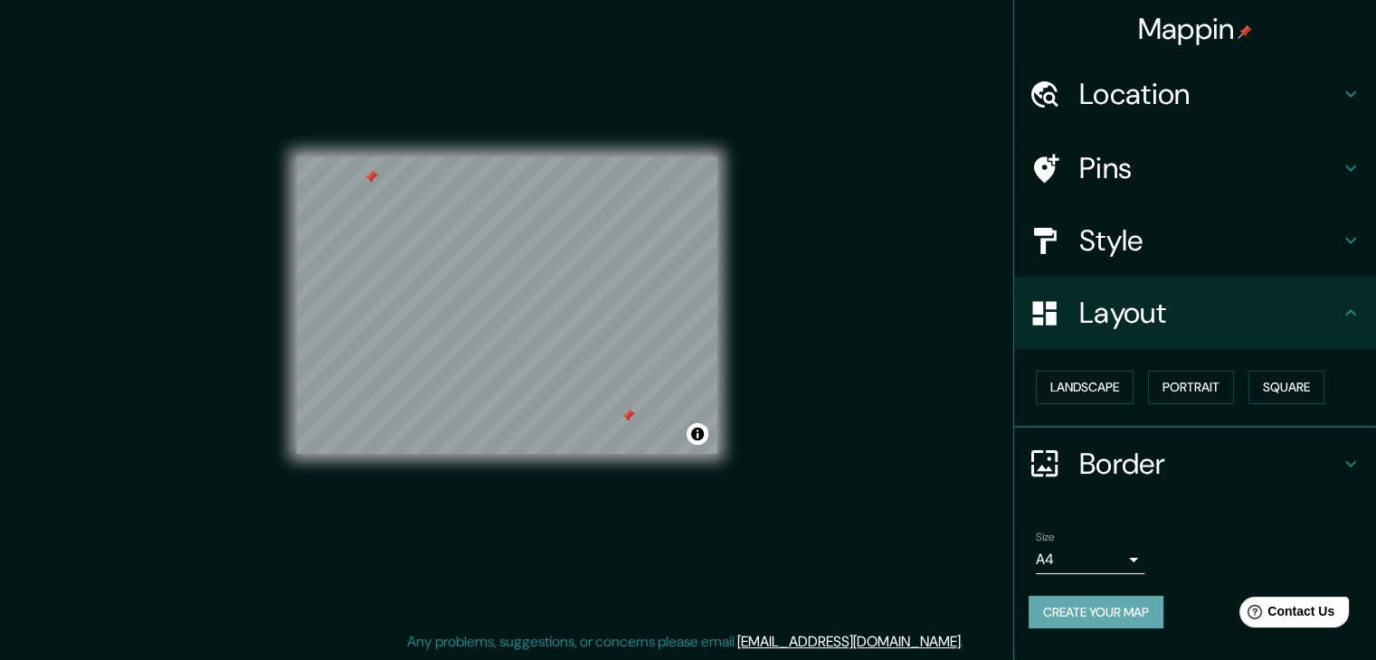
click at [1106, 610] on button "Create your map" at bounding box center [1096, 612] width 135 height 33
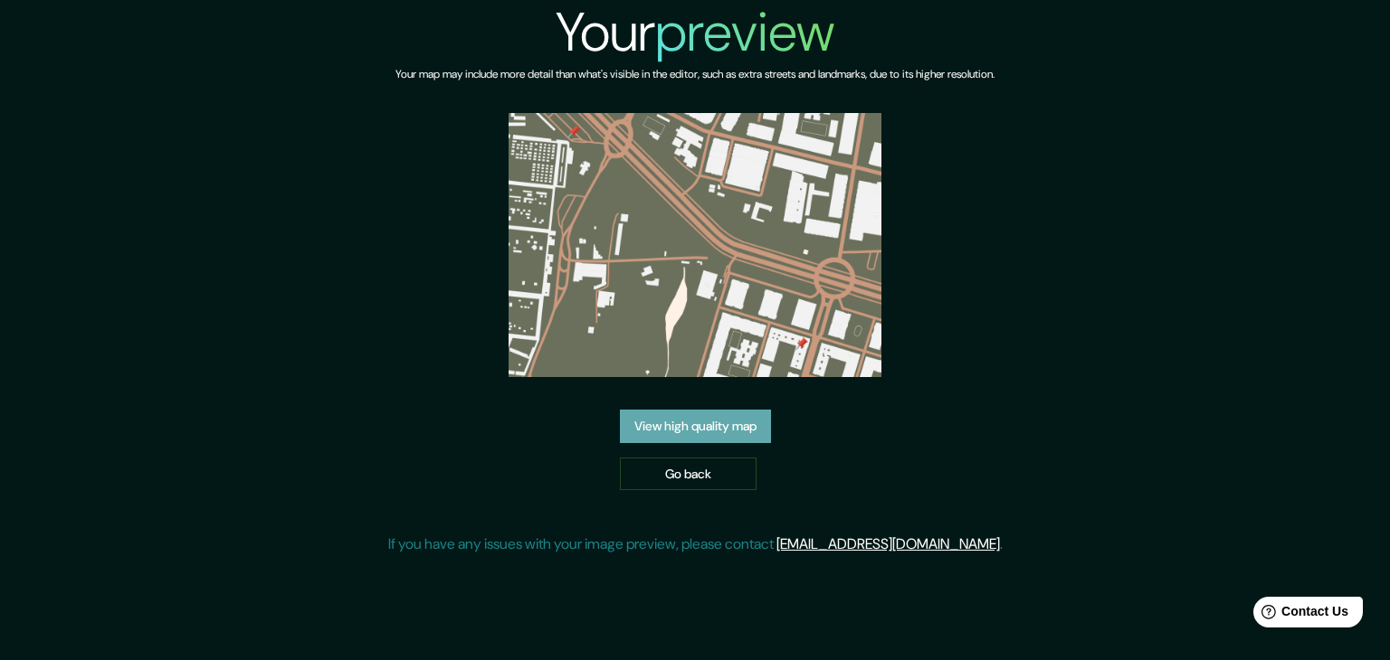
click at [700, 432] on link "View high quality map" at bounding box center [695, 426] width 151 height 33
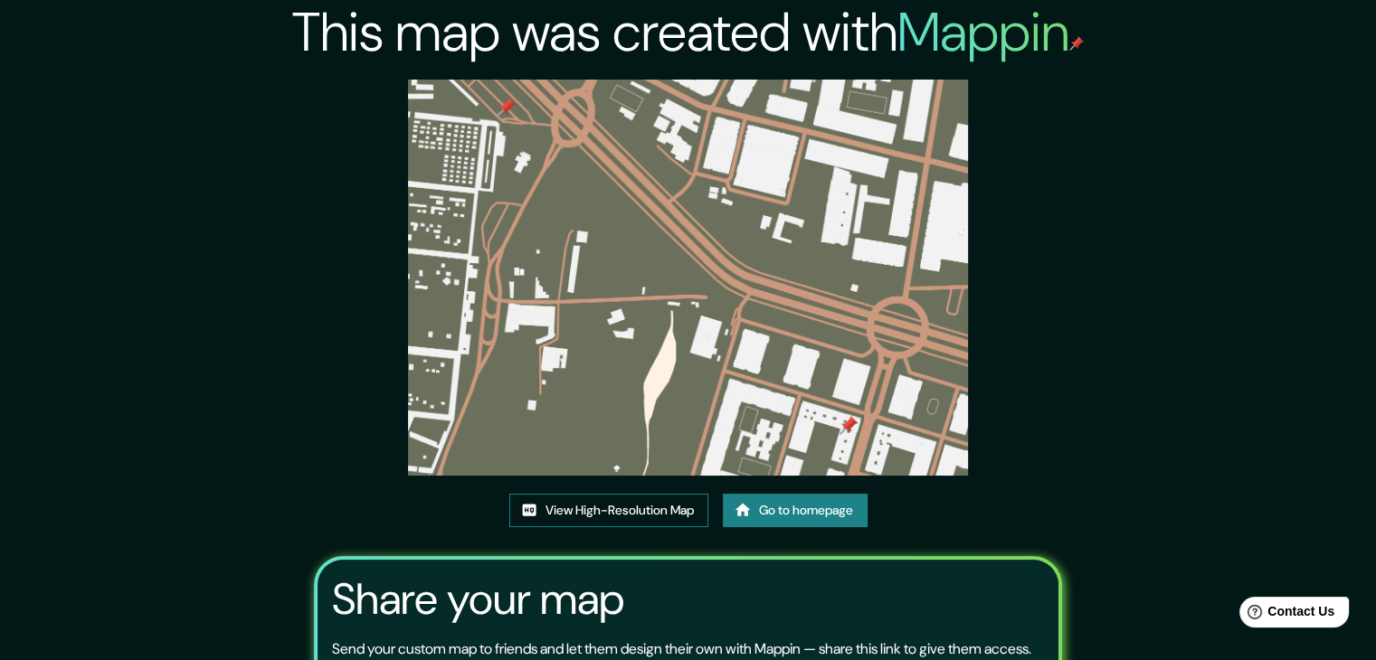
click at [626, 517] on link "View High-Resolution Map" at bounding box center [608, 510] width 199 height 33
click at [604, 520] on link "View High-Resolution Map" at bounding box center [608, 510] width 199 height 33
click at [656, 497] on link "View High-Resolution Map" at bounding box center [608, 510] width 199 height 33
